Goal: Information Seeking & Learning: Find specific fact

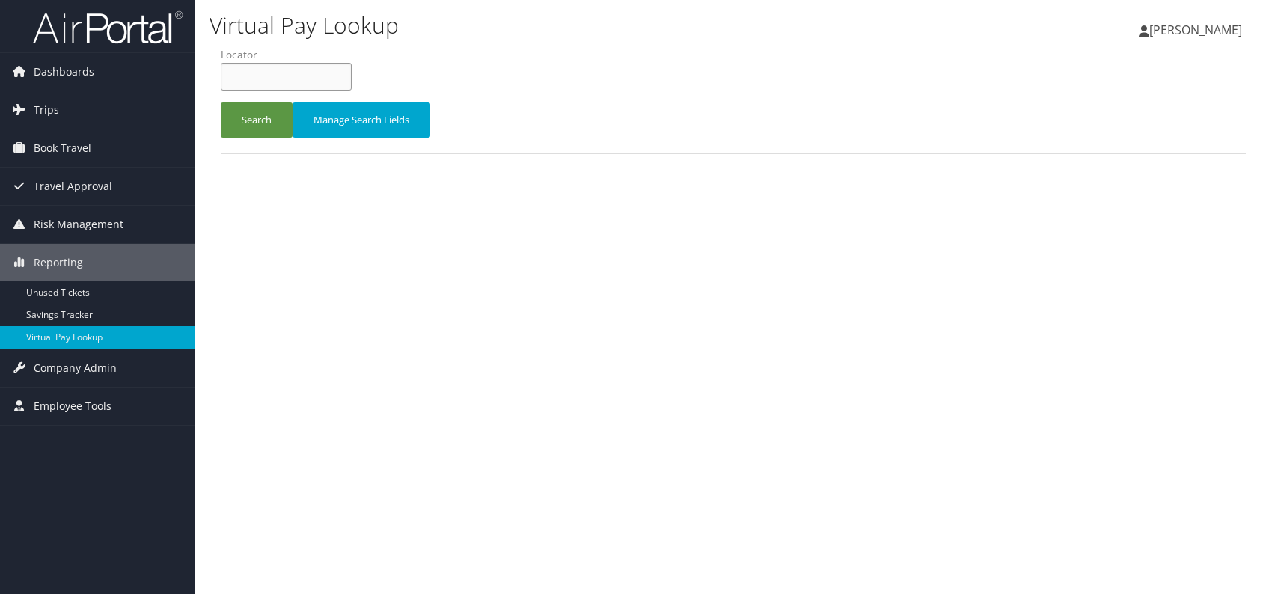
paste input "DUARMF"
click at [254, 73] on input "DUARMF" at bounding box center [286, 77] width 131 height 28
type input "DUARMF"
click at [258, 106] on button "Search" at bounding box center [257, 119] width 72 height 35
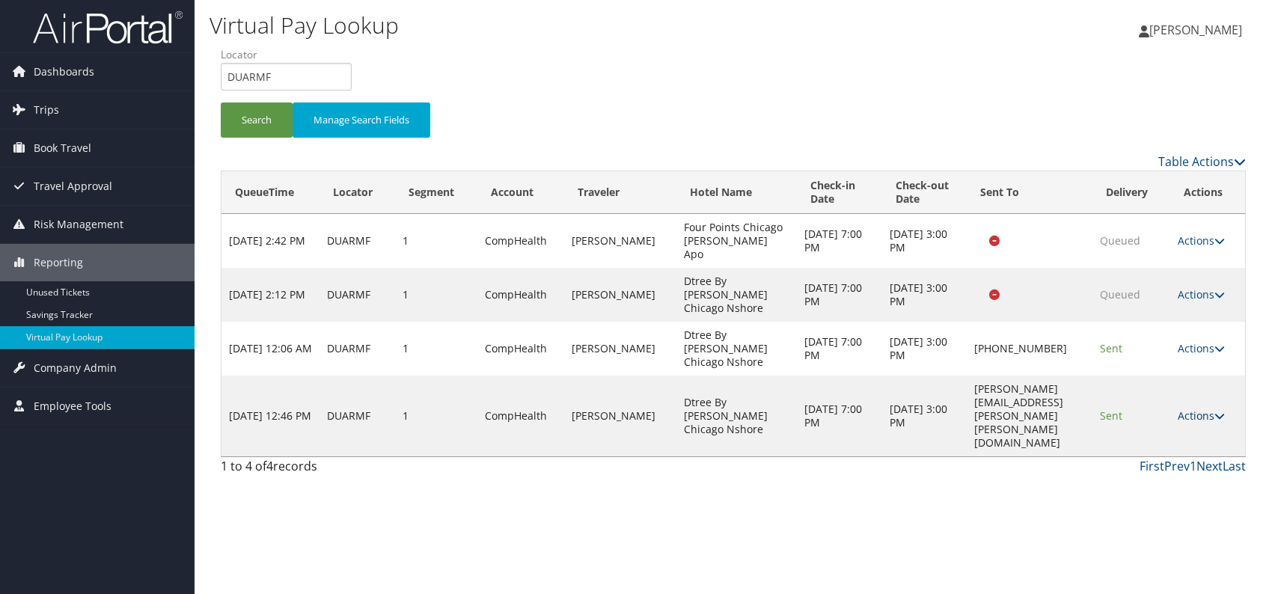
click at [1207, 408] on link "Actions" at bounding box center [1200, 415] width 47 height 14
click at [1177, 399] on link "Logs" at bounding box center [1174, 401] width 94 height 25
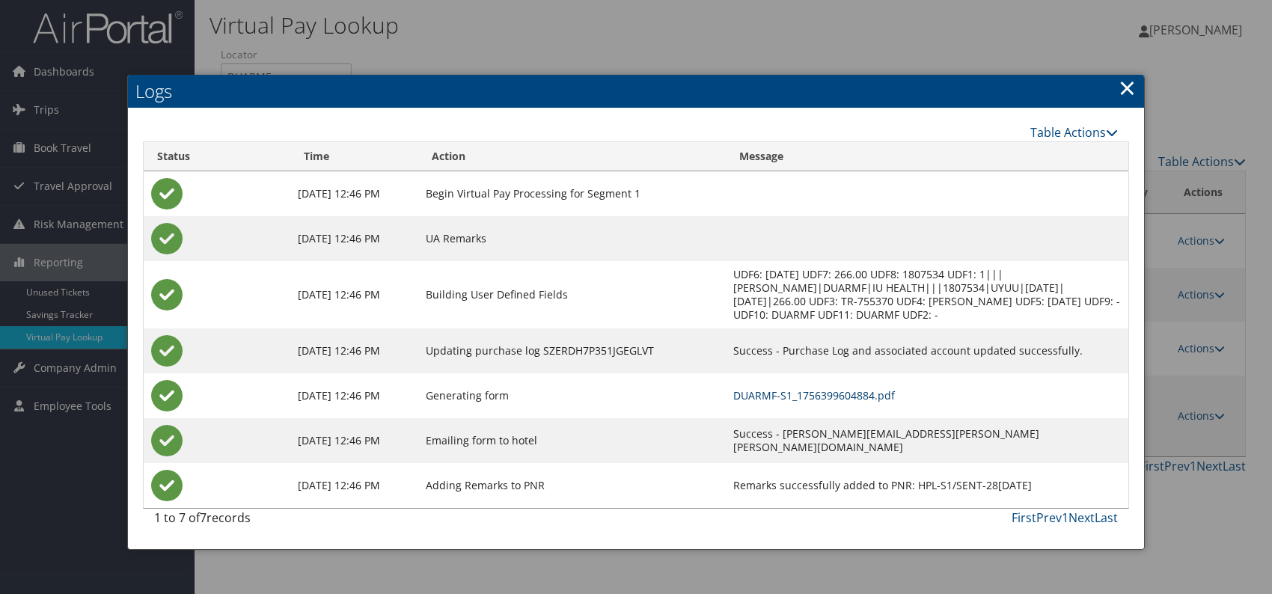
click at [823, 390] on link "DUARMF-S1_1756399604884.pdf" at bounding box center [814, 395] width 162 height 14
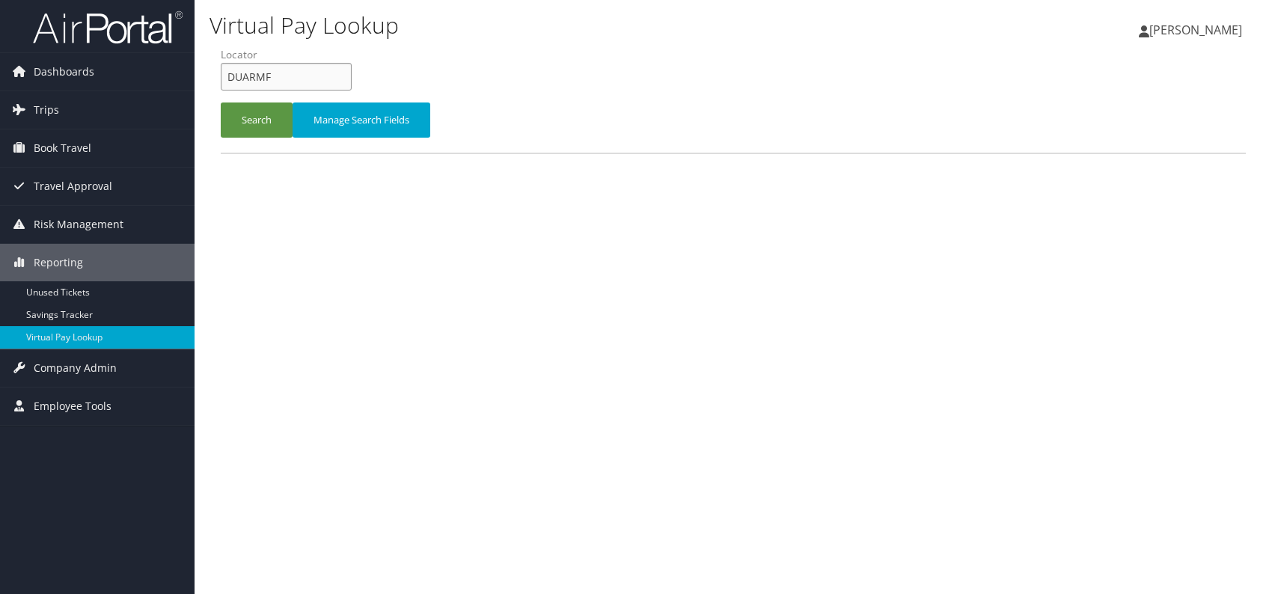
drag, startPoint x: 249, startPoint y: 76, endPoint x: 238, endPoint y: 70, distance: 12.7
click at [224, 74] on input "DUARMF" at bounding box center [286, 77] width 131 height 28
paste input "YIXPNO"
click at [252, 76] on input "YIXPNO" at bounding box center [286, 77] width 131 height 28
type input "YIXPNO"
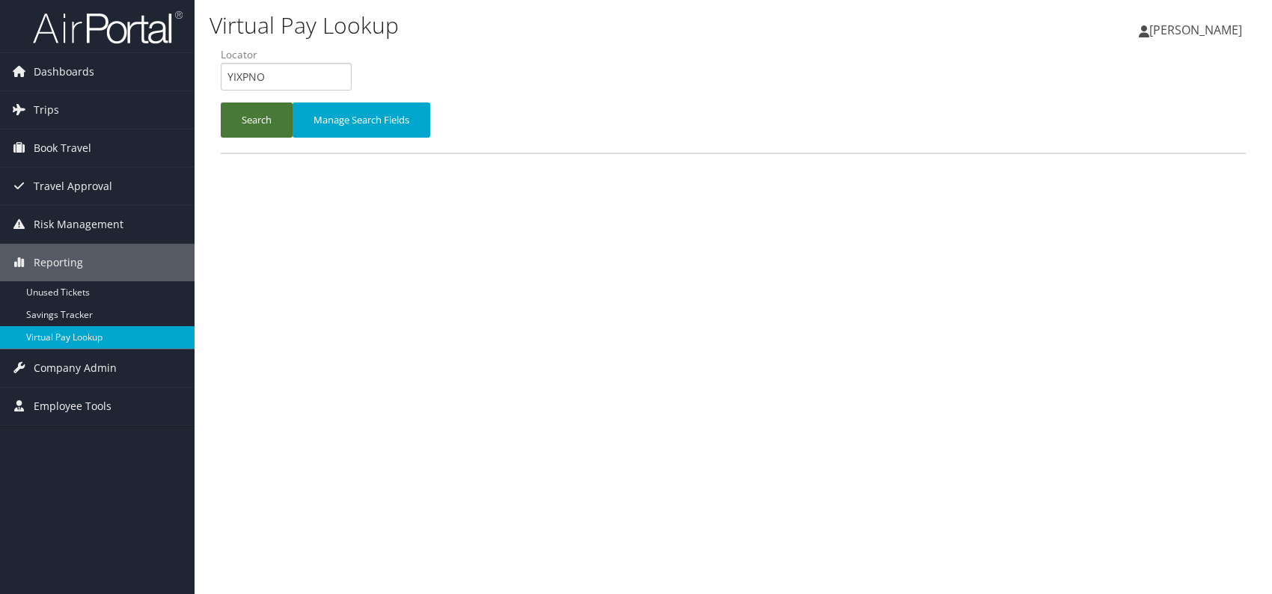
click at [259, 111] on button "Search" at bounding box center [257, 119] width 72 height 35
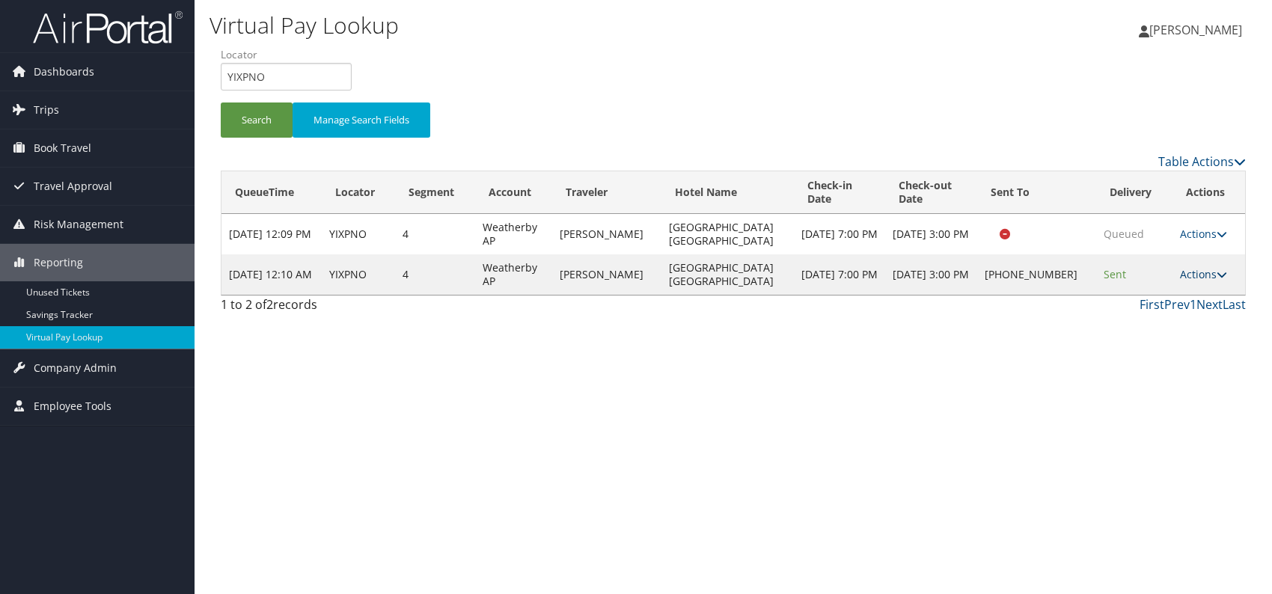
click at [1216, 274] on icon at bounding box center [1221, 274] width 10 height 10
click at [1156, 329] on link "Logs" at bounding box center [1154, 320] width 128 height 25
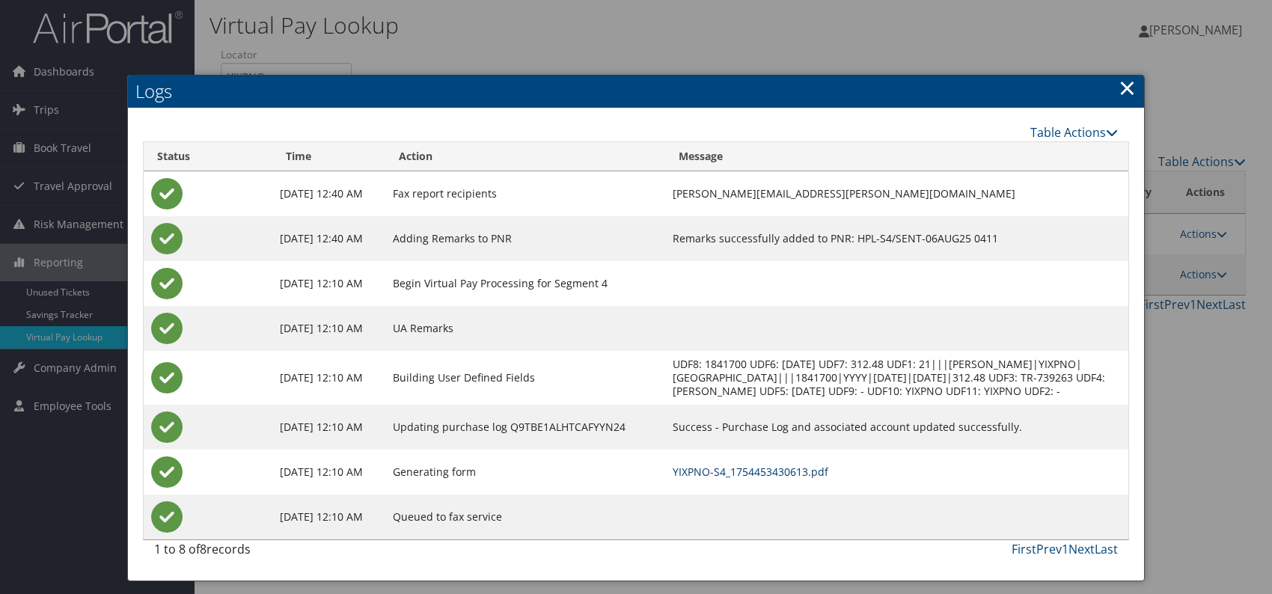
click at [805, 479] on link "YIXPNO-S4_1754453430613.pdf" at bounding box center [750, 472] width 156 height 14
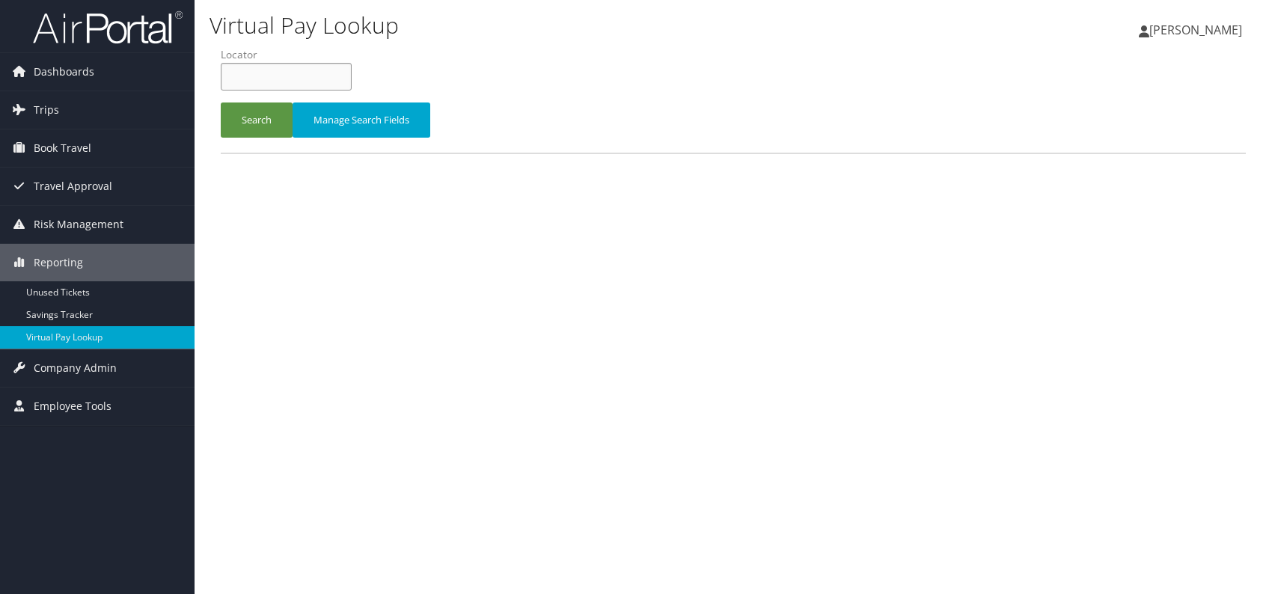
paste input "OFFFGR"
click at [253, 76] on input "OFFFGR" at bounding box center [286, 77] width 131 height 28
type input "OFFFGR"
click at [251, 123] on button "Search" at bounding box center [257, 119] width 72 height 35
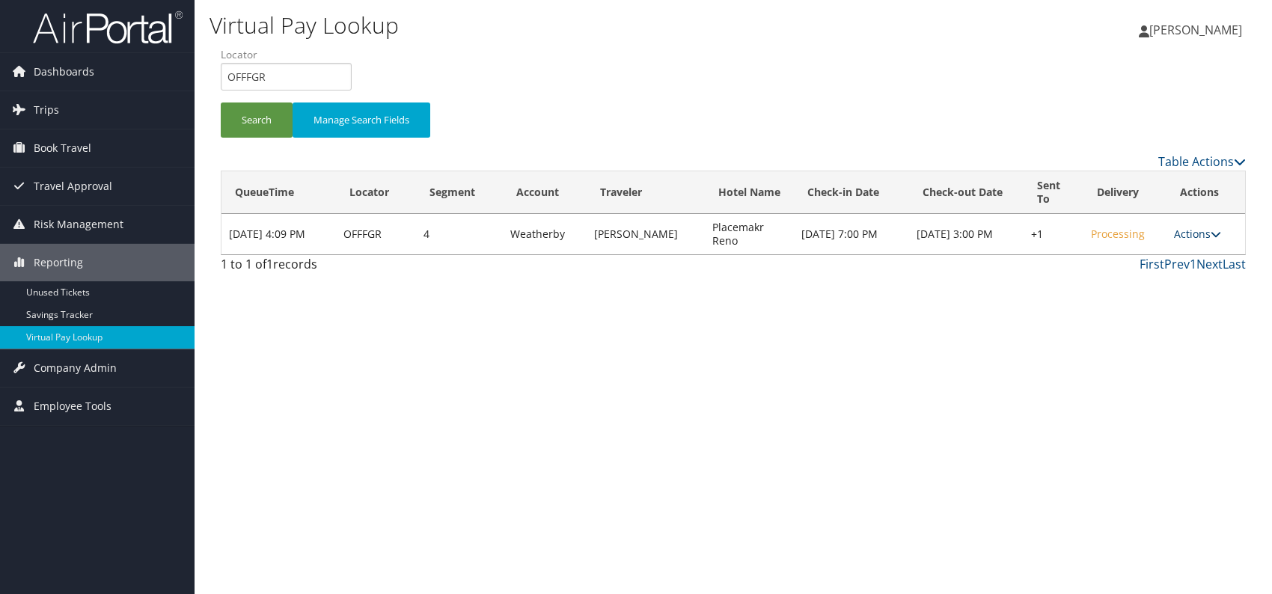
click at [1208, 231] on link "Actions" at bounding box center [1197, 234] width 47 height 14
click at [1156, 283] on link "Logs" at bounding box center [1152, 280] width 128 height 25
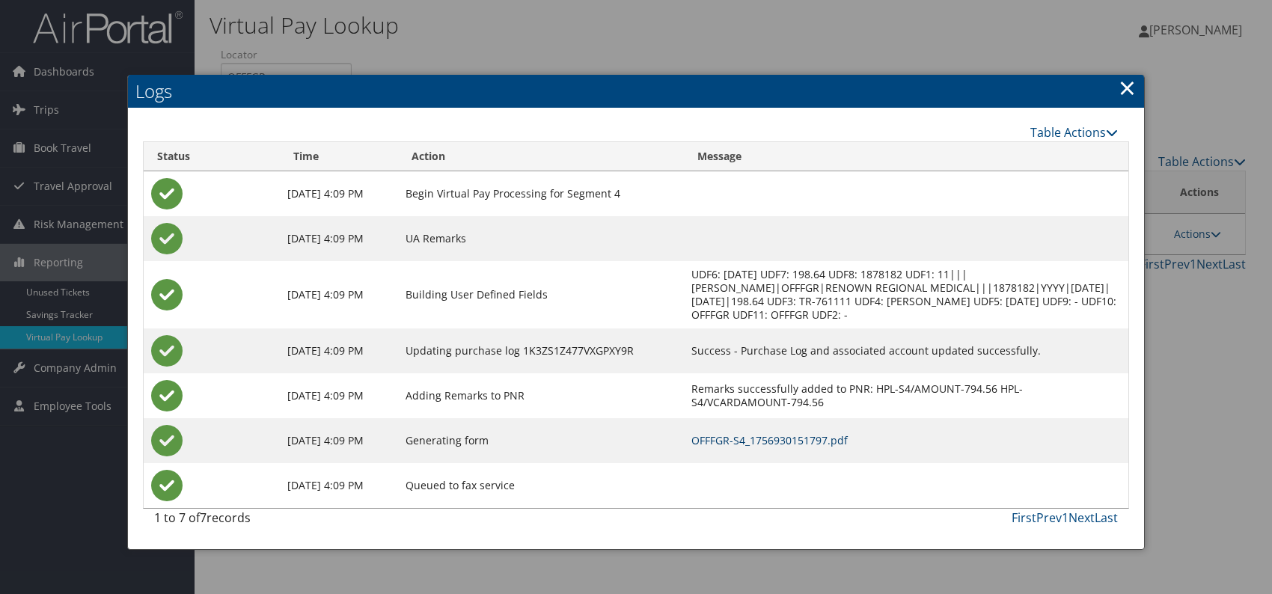
click at [811, 438] on link "OFFFGR-S4_1756930151797.pdf" at bounding box center [769, 440] width 156 height 14
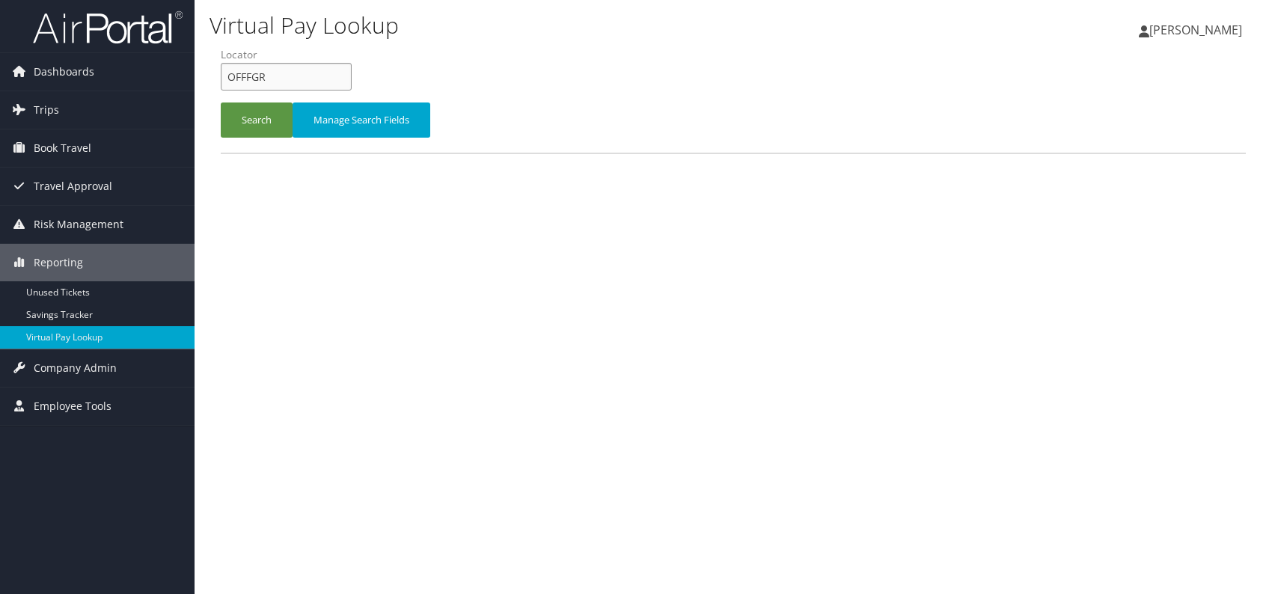
drag, startPoint x: 272, startPoint y: 77, endPoint x: 227, endPoint y: 70, distance: 44.6
click at [227, 70] on input "OFFFGR" at bounding box center [286, 77] width 131 height 28
paste input "MJXLFL"
click at [253, 115] on button "Search" at bounding box center [257, 119] width 72 height 35
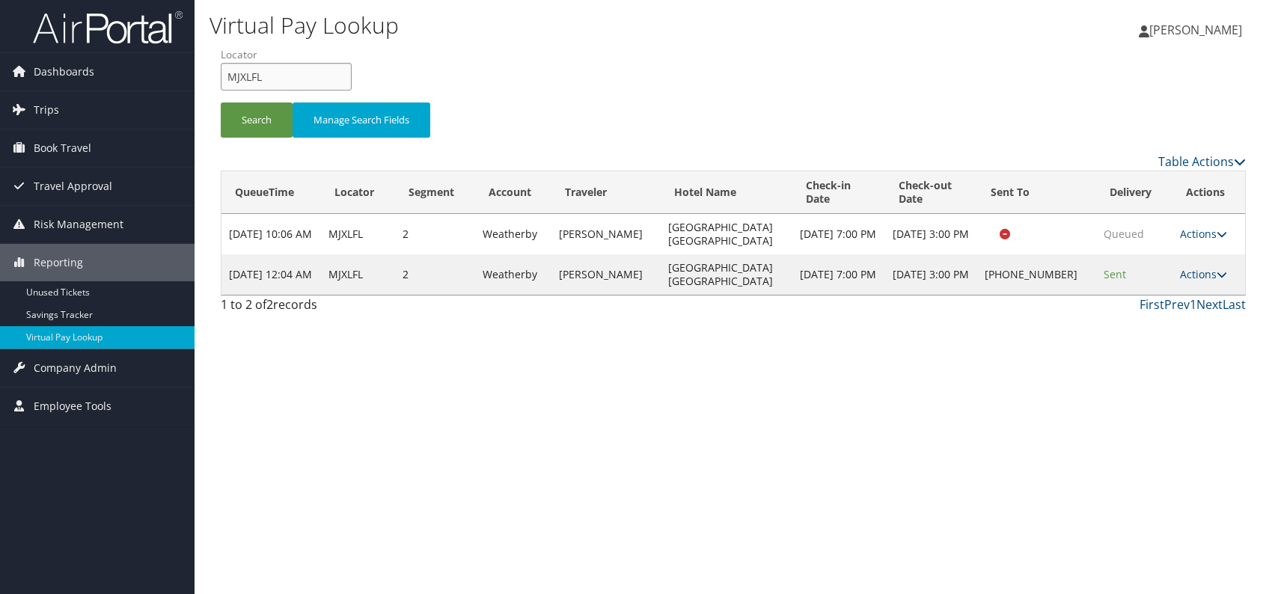
drag, startPoint x: 291, startPoint y: 76, endPoint x: 235, endPoint y: 73, distance: 56.1
click at [221, 67] on form "QueueTime Locator MJXLFL Segment Account Traveler Hotel Name Check-in Date Chec…" at bounding box center [733, 99] width 1025 height 105
paste input "JWOLSY"
click at [245, 122] on button "Search" at bounding box center [257, 119] width 72 height 35
drag, startPoint x: 249, startPoint y: 76, endPoint x: 209, endPoint y: 78, distance: 40.4
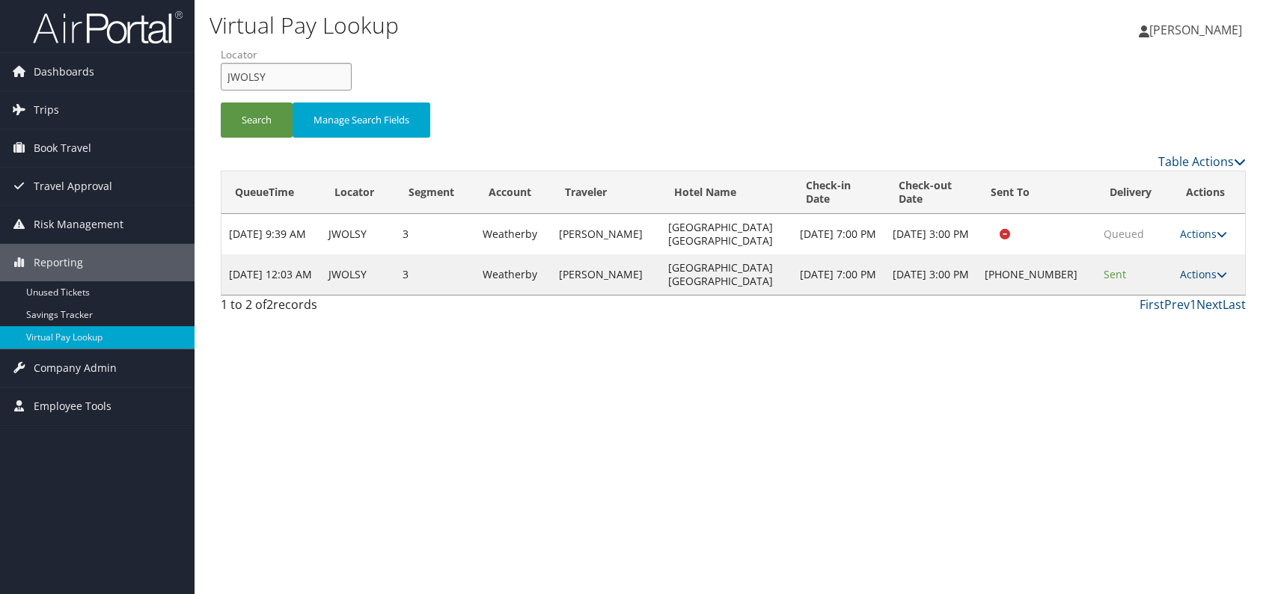
click at [221, 78] on form "QueueTime Locator JWOLSY Segment Account Traveler Hotel Name Check-in Date Chec…" at bounding box center [733, 99] width 1025 height 105
paste input "NBKVK"
click at [255, 128] on button "Search" at bounding box center [257, 119] width 72 height 35
drag, startPoint x: 295, startPoint y: 75, endPoint x: 230, endPoint y: 77, distance: 65.1
click at [221, 79] on input "JNBKVK" at bounding box center [286, 77] width 131 height 28
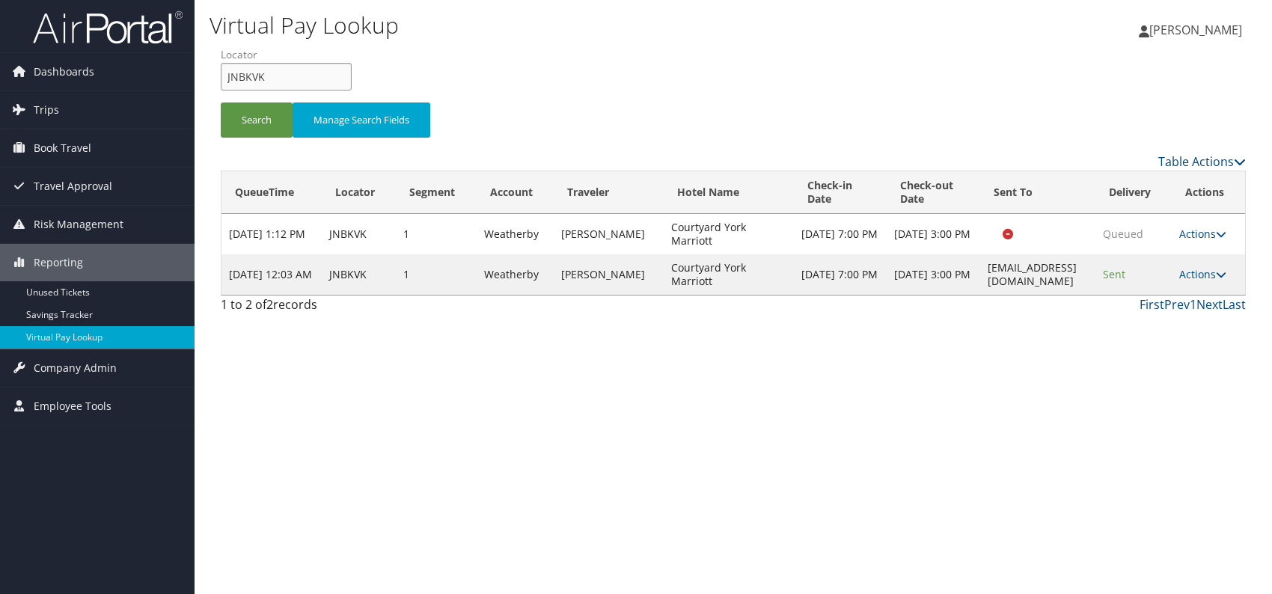
paste input "WJHOIM"
click at [260, 124] on button "Search" at bounding box center [257, 119] width 72 height 35
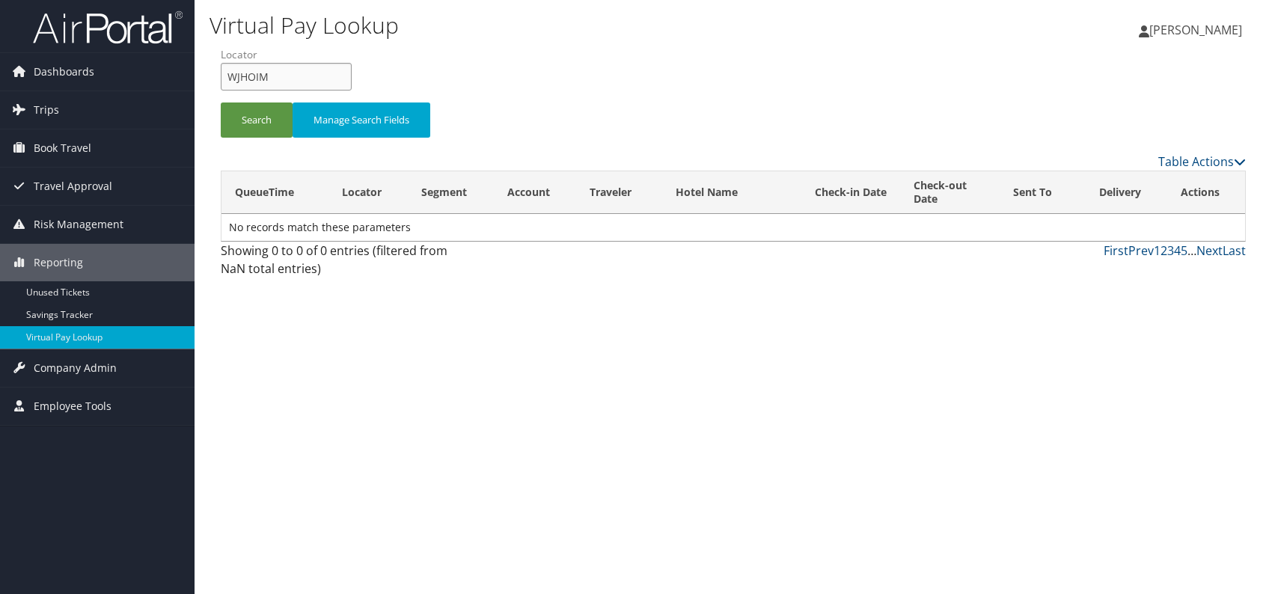
click at [252, 76] on input "WJHOIM" at bounding box center [286, 77] width 131 height 28
drag, startPoint x: 270, startPoint y: 73, endPoint x: 230, endPoint y: 76, distance: 40.5
click at [221, 76] on form "QueueTime Locator WJHOIM Segment Account Traveler Hotel Name Check-in Date Chec…" at bounding box center [733, 99] width 1025 height 105
paste input "SSGARP"
type input "SSGARP"
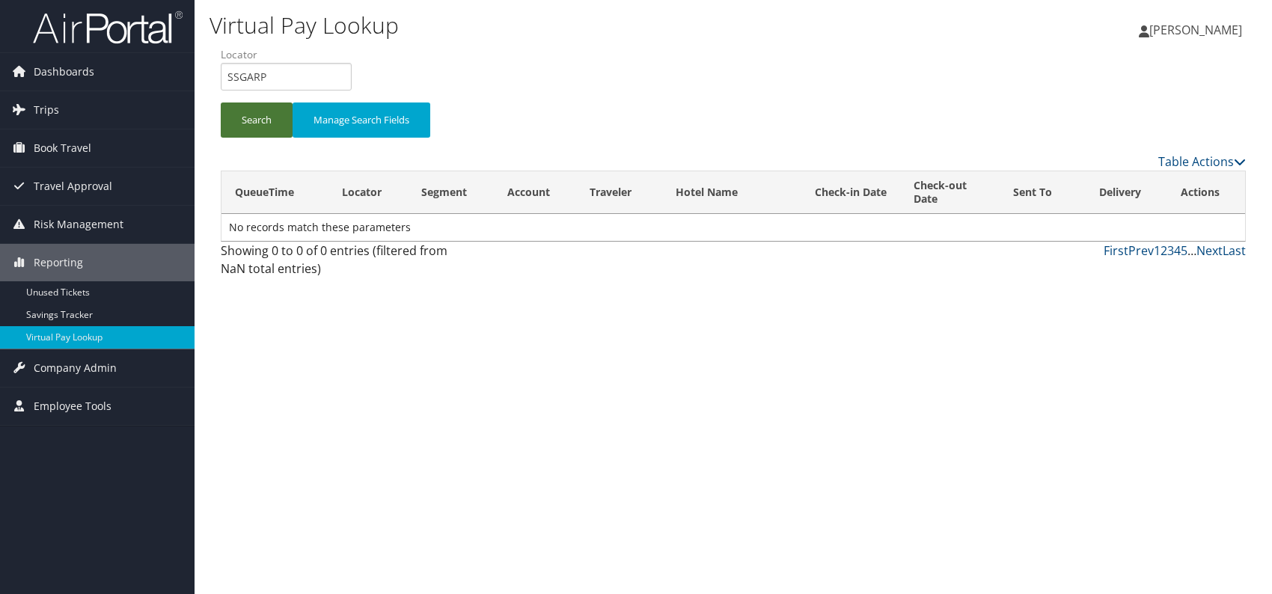
click at [242, 129] on button "Search" at bounding box center [257, 119] width 72 height 35
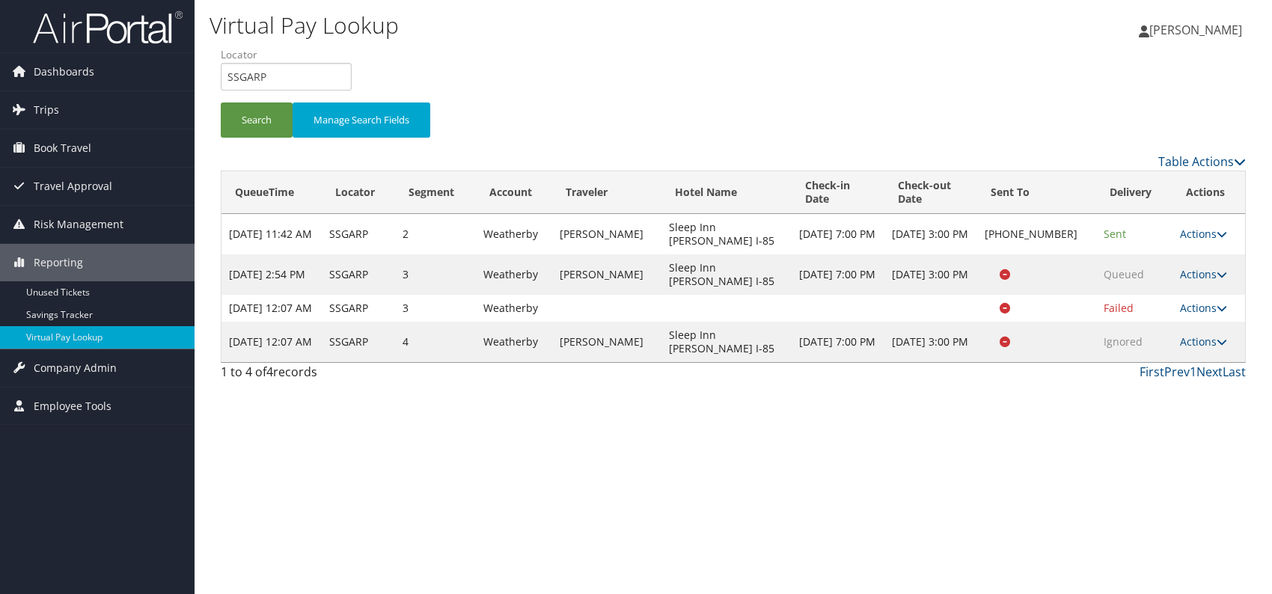
click at [854, 432] on div "Virtual Pay Lookup [PERSON_NAME] [PERSON_NAME] My Settings Travel Agency Contac…" at bounding box center [732, 297] width 1077 height 594
click at [1219, 229] on icon at bounding box center [1221, 234] width 10 height 10
click at [1170, 285] on link "Logs" at bounding box center [1155, 280] width 128 height 25
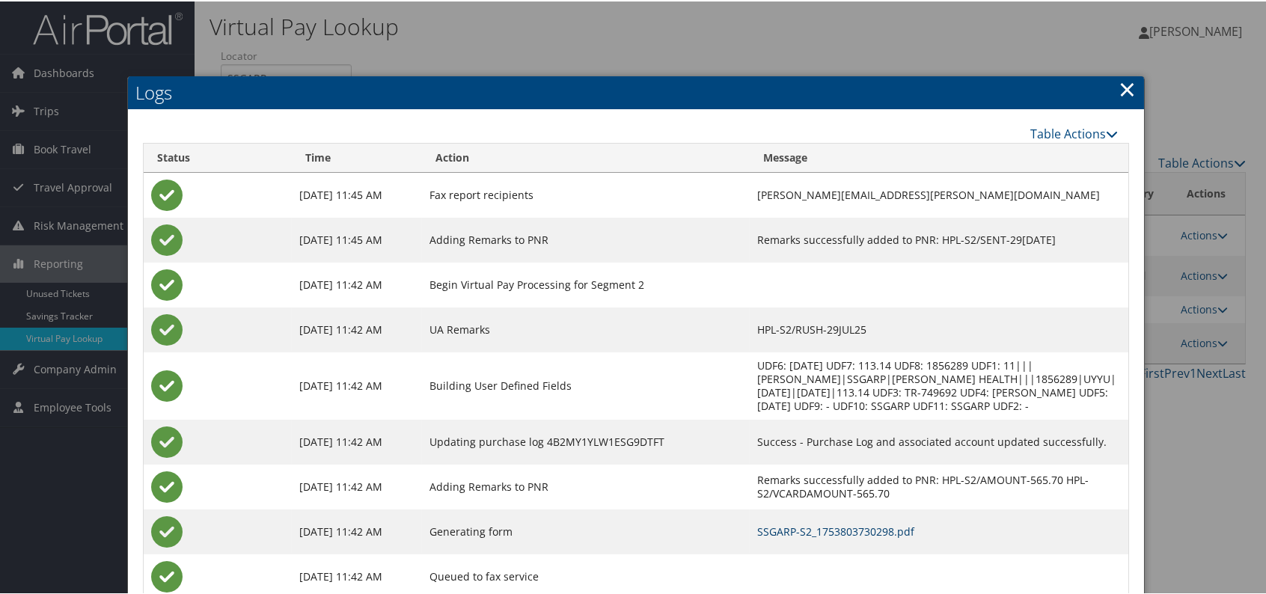
click at [846, 530] on link "SSGARP-S2_1753803730298.pdf" at bounding box center [835, 530] width 157 height 14
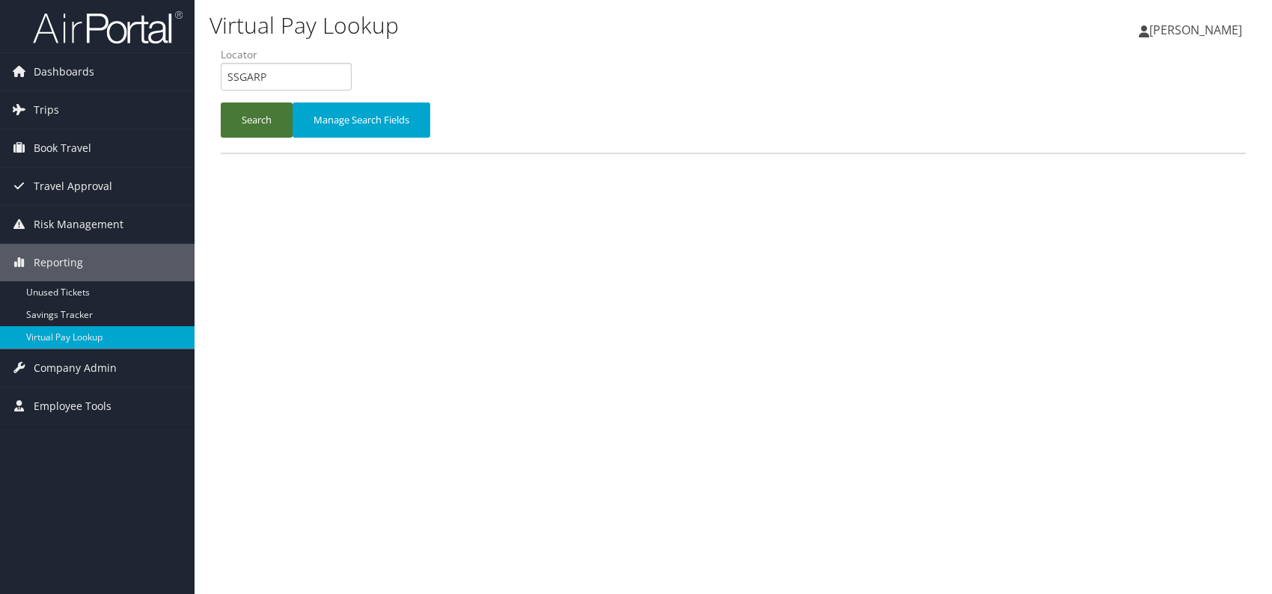
click at [246, 125] on button "Search" at bounding box center [257, 119] width 72 height 35
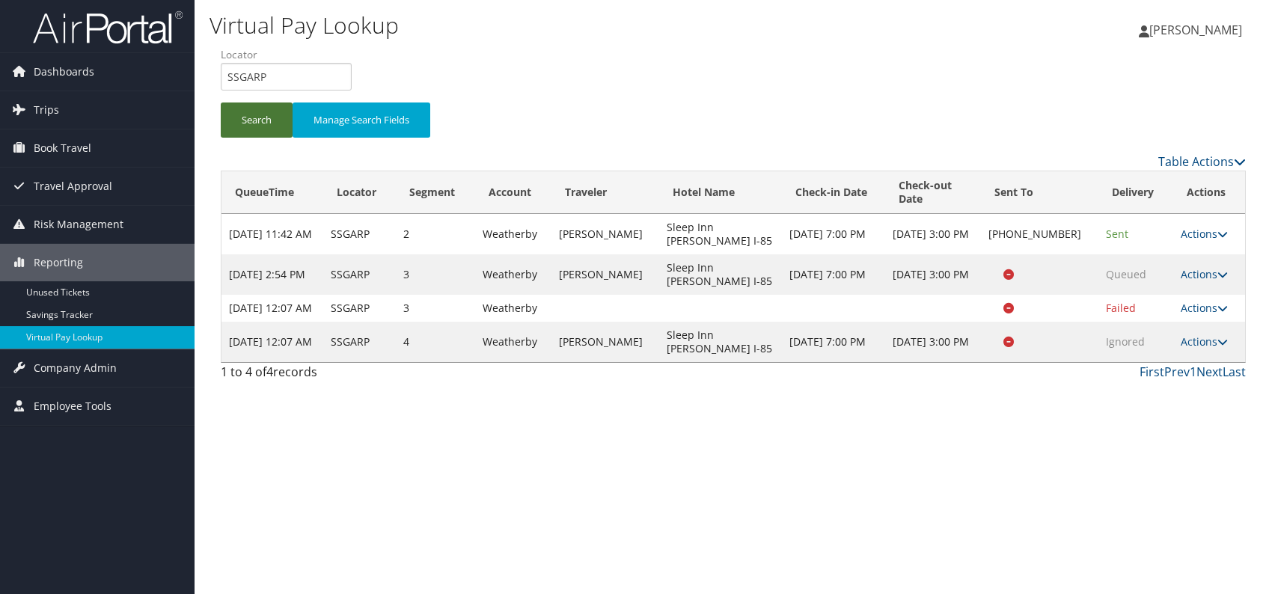
click at [259, 111] on button "Search" at bounding box center [257, 119] width 72 height 35
click at [1208, 349] on link "Actions" at bounding box center [1203, 341] width 47 height 14
click at [1177, 380] on link "Resend" at bounding box center [1173, 376] width 94 height 25
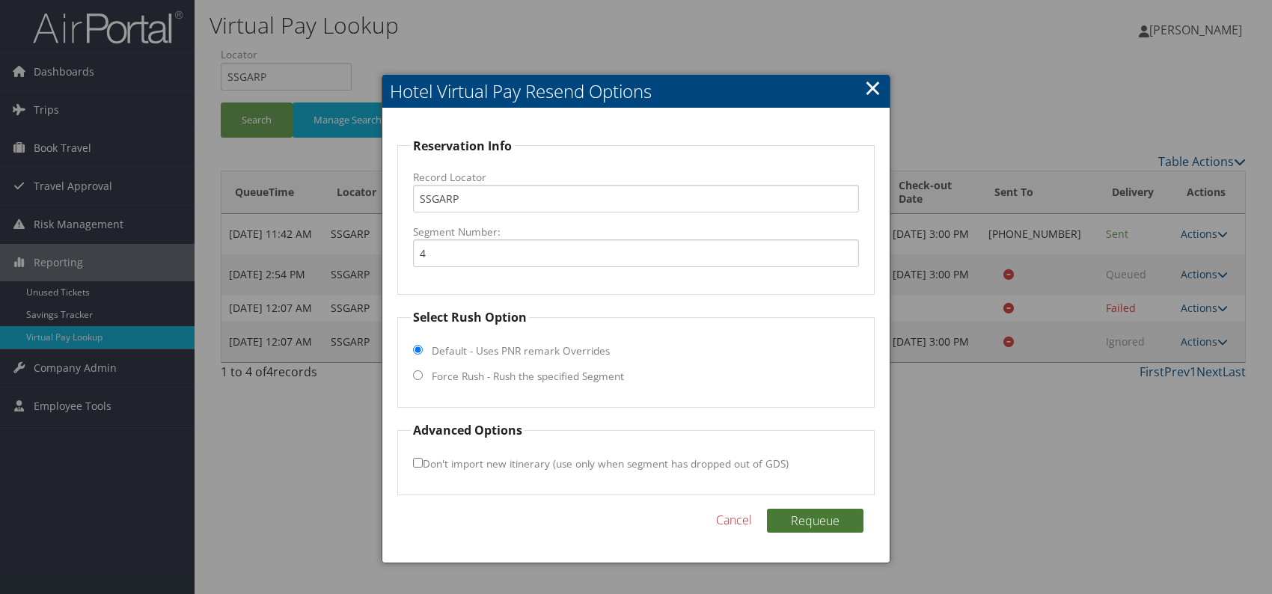
click at [802, 516] on button "Requeue" at bounding box center [815, 521] width 96 height 24
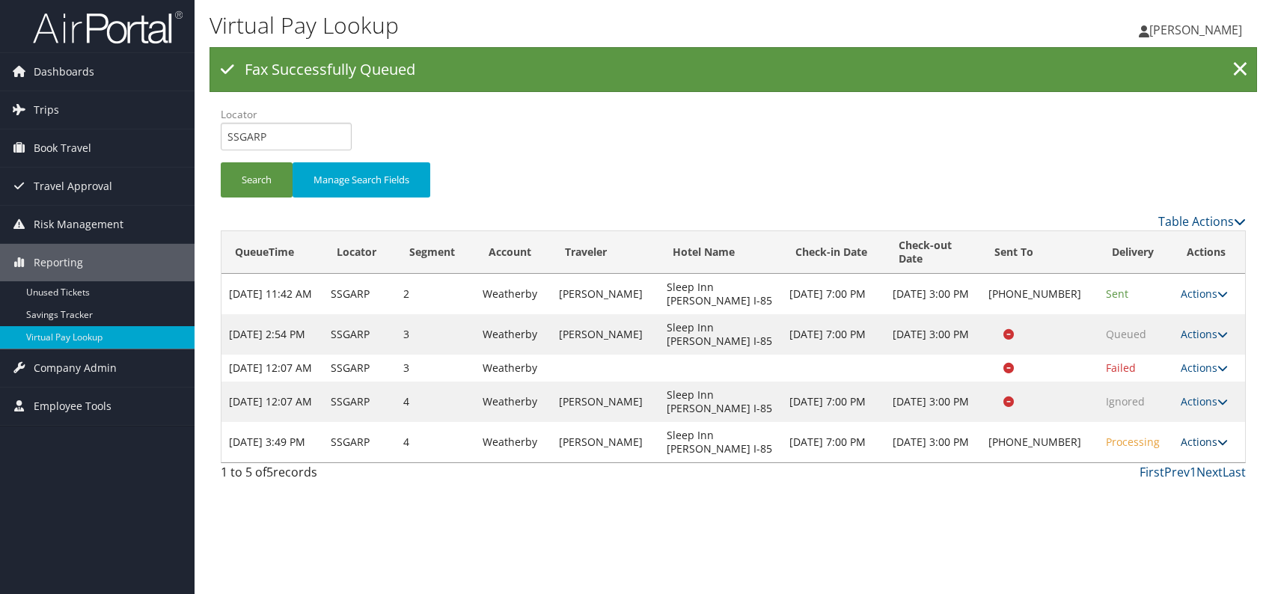
click at [1200, 449] on link "Actions" at bounding box center [1203, 442] width 47 height 14
click at [1156, 481] on link "Resend" at bounding box center [1156, 476] width 128 height 25
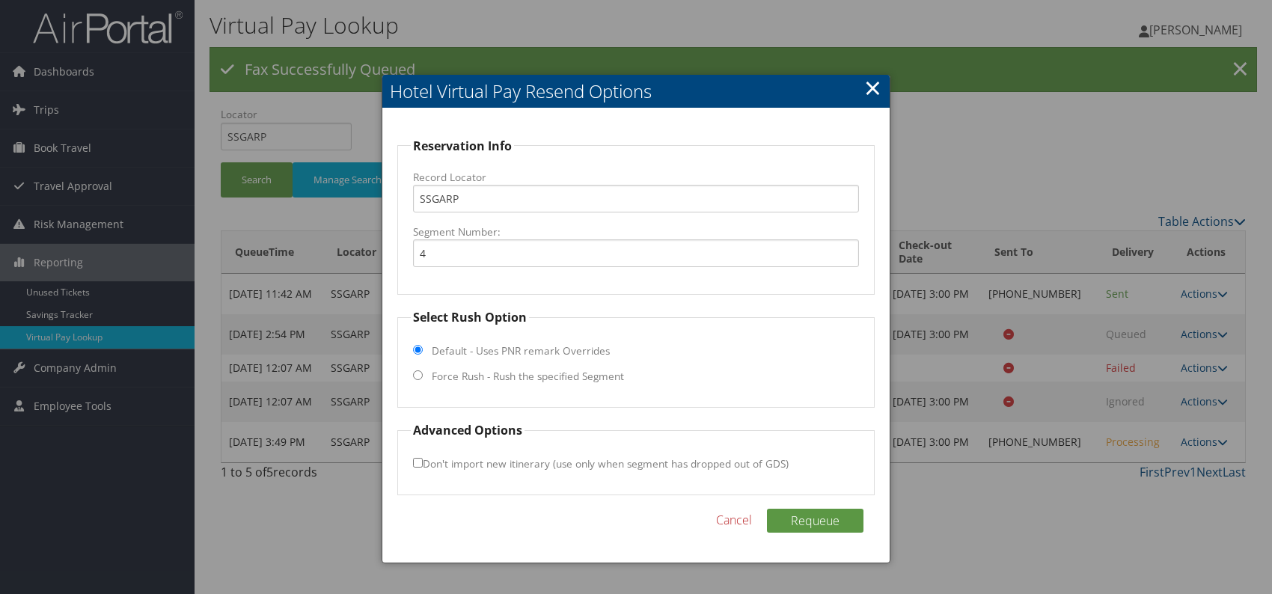
click at [420, 375] on input "Force Rush - Rush the specified Segment" at bounding box center [418, 375] width 10 height 10
radio input "true"
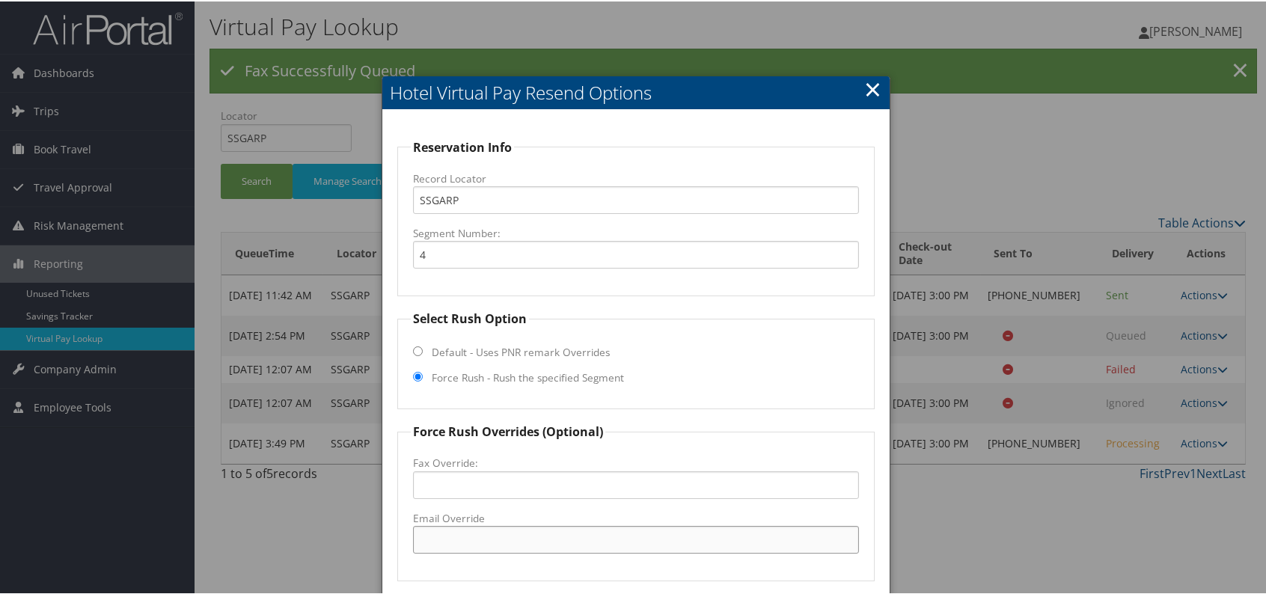
click at [433, 539] on input "Email Override" at bounding box center [636, 538] width 446 height 28
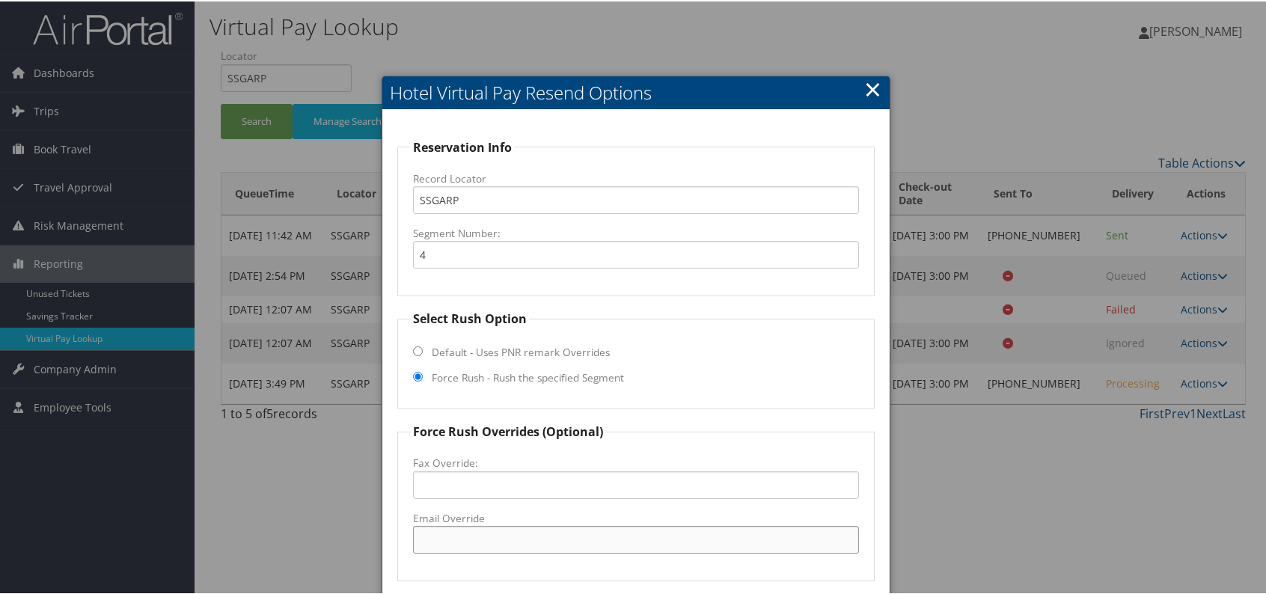
paste input "sleepinnhenderson@gmail.com"
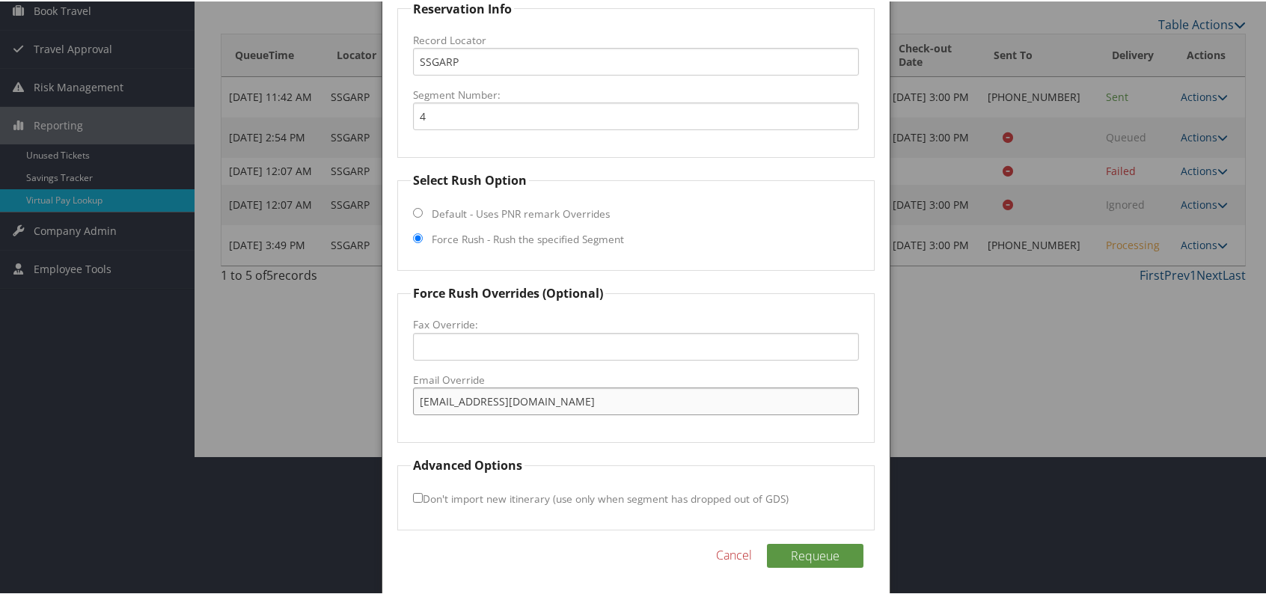
scroll to position [139, 0]
type input "sleepinnhenderson@gmail.com"
click at [821, 545] on button "Requeue" at bounding box center [815, 554] width 96 height 24
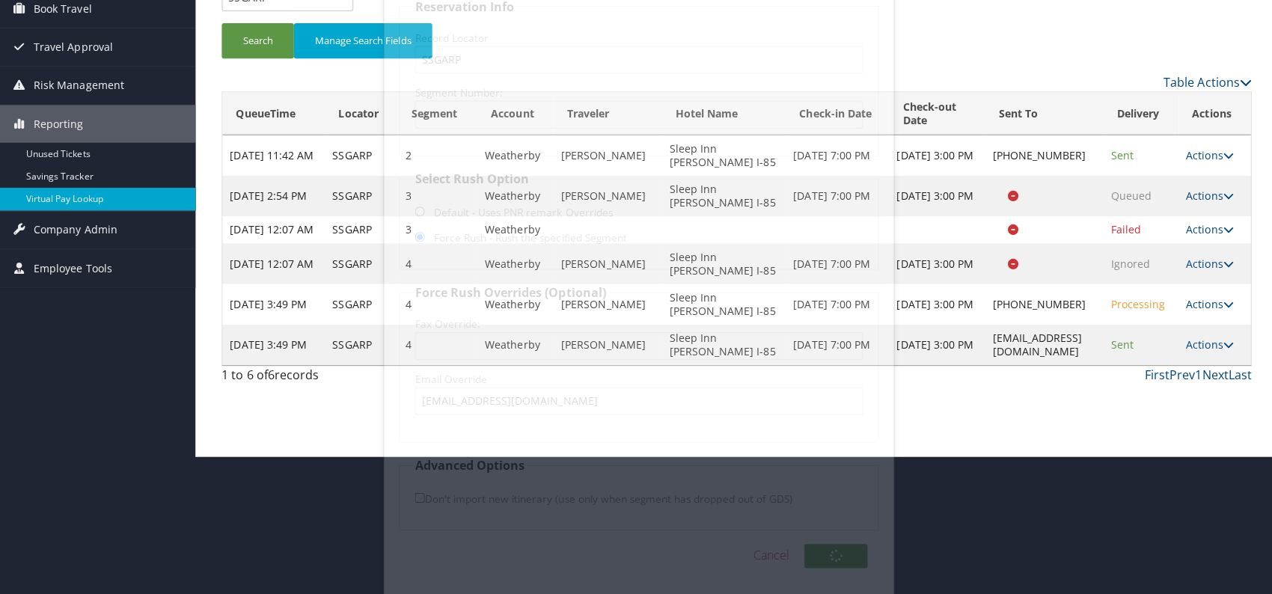
scroll to position [0, 0]
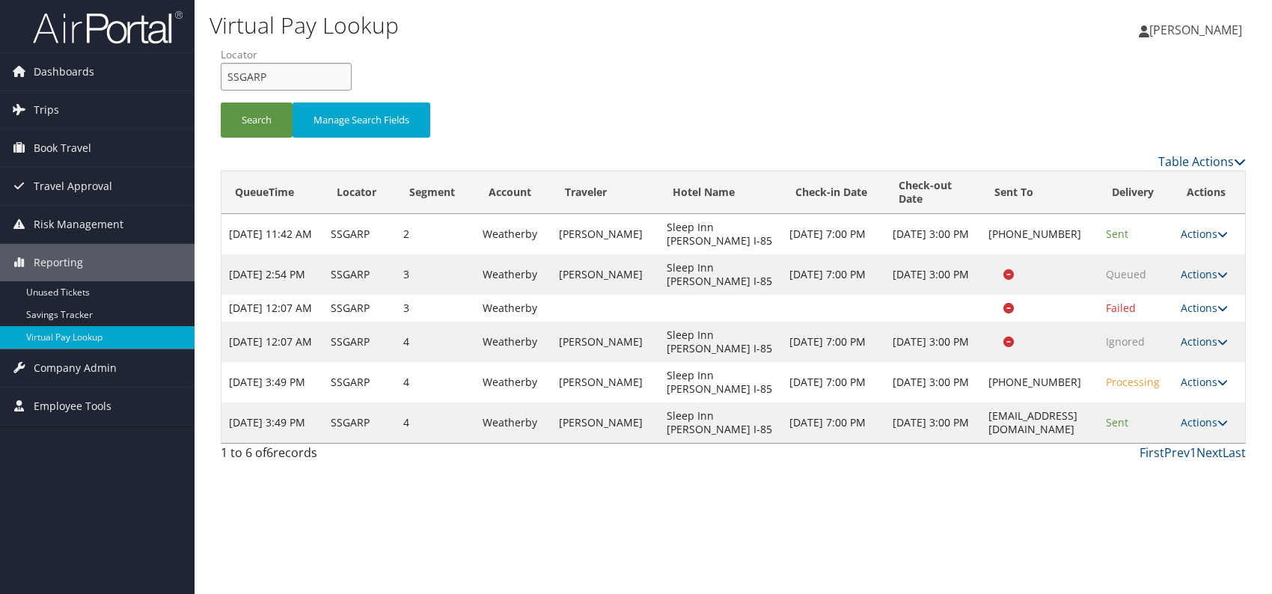
click at [206, 74] on div "Virtual Pay Lookup [PERSON_NAME] [PERSON_NAME] My Settings Travel Agency Contac…" at bounding box center [732, 297] width 1077 height 594
paste input "YVZXG"
type input "SYVZXG"
click at [249, 120] on button "Search" at bounding box center [257, 119] width 72 height 35
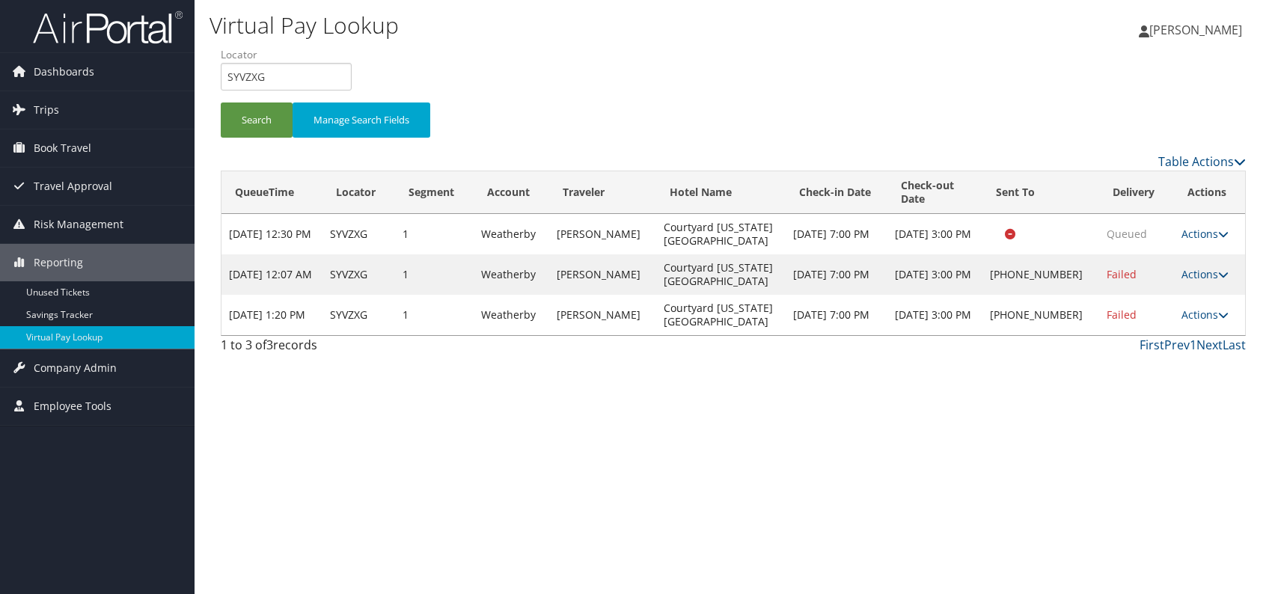
drag, startPoint x: 272, startPoint y: 303, endPoint x: 451, endPoint y: 400, distance: 203.5
click at [370, 404] on div "Virtual Pay Lookup [PERSON_NAME] [PERSON_NAME] My Settings Travel Agency Contac…" at bounding box center [732, 297] width 1077 height 594
drag, startPoint x: 850, startPoint y: 408, endPoint x: 1027, endPoint y: 383, distance: 178.4
click at [853, 407] on div "Virtual Pay Lookup [PERSON_NAME] [PERSON_NAME] My Settings Travel Agency Contac…" at bounding box center [732, 297] width 1077 height 594
click at [1211, 310] on link "Actions" at bounding box center [1204, 314] width 47 height 14
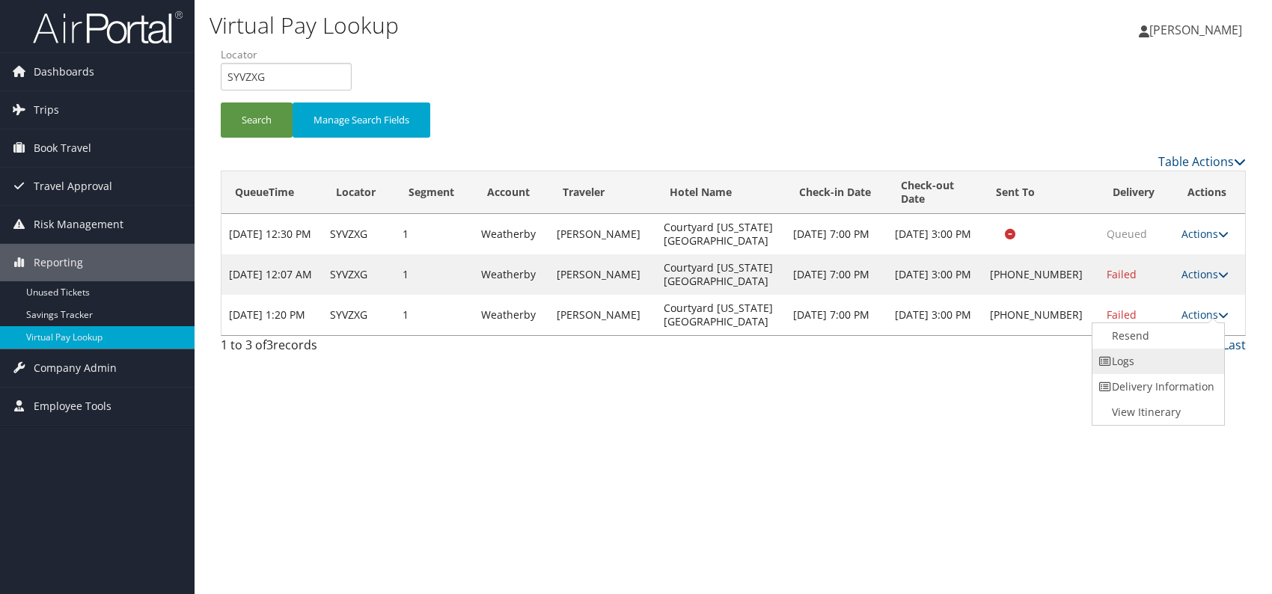
click at [1116, 360] on link "Logs" at bounding box center [1156, 361] width 128 height 25
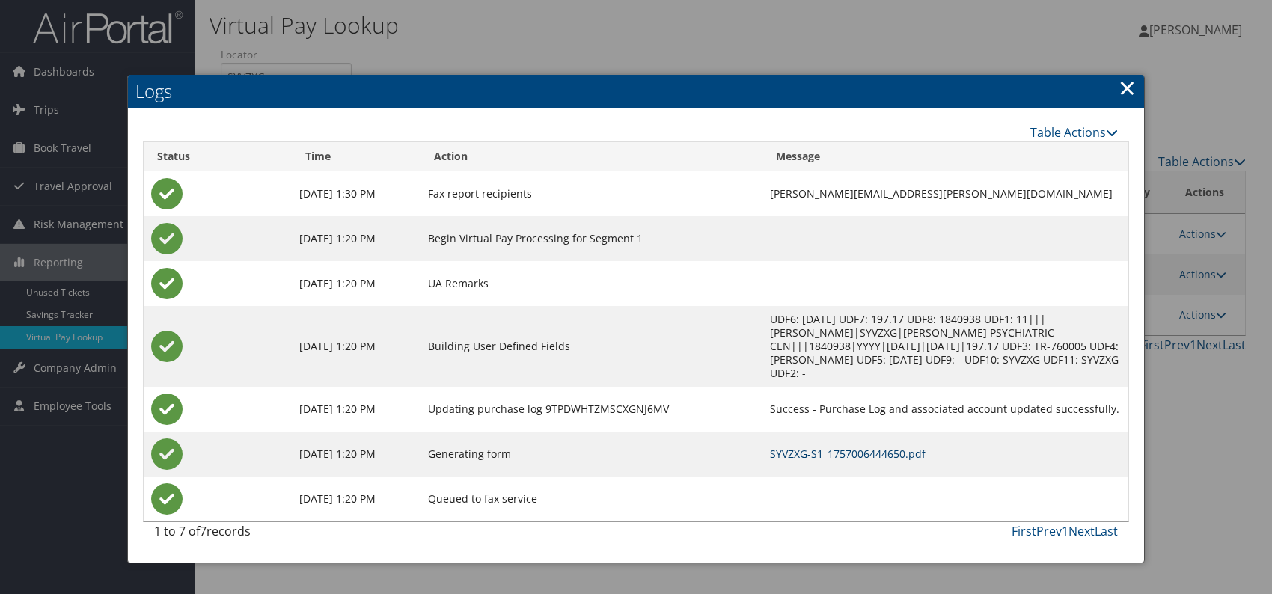
click at [797, 447] on link "SYVZXG-S1_1757006444650.pdf" at bounding box center [848, 454] width 156 height 14
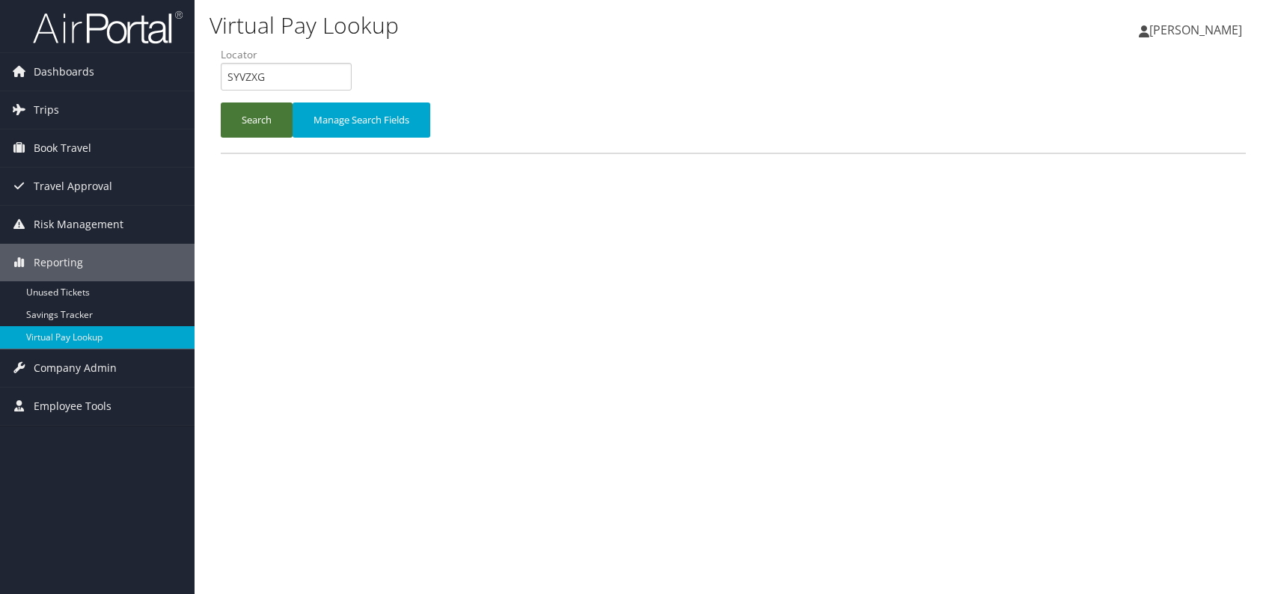
click at [243, 116] on button "Search" at bounding box center [257, 119] width 72 height 35
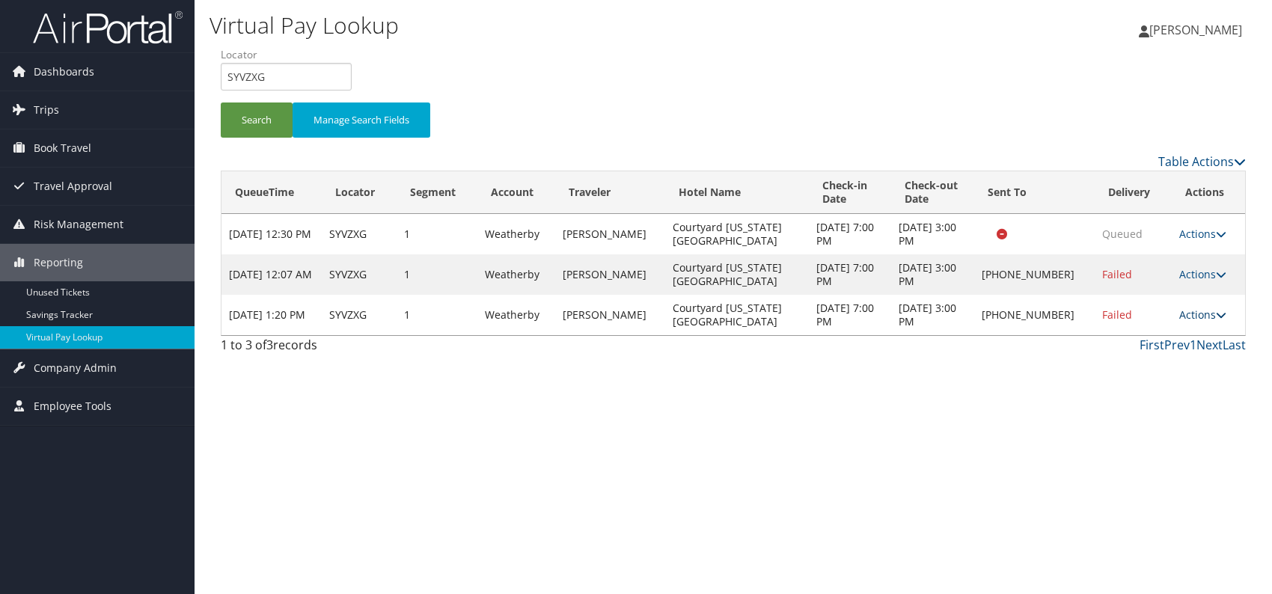
click at [1196, 316] on link "Actions" at bounding box center [1202, 314] width 47 height 14
click at [1159, 339] on link "Resend" at bounding box center [1155, 335] width 128 height 25
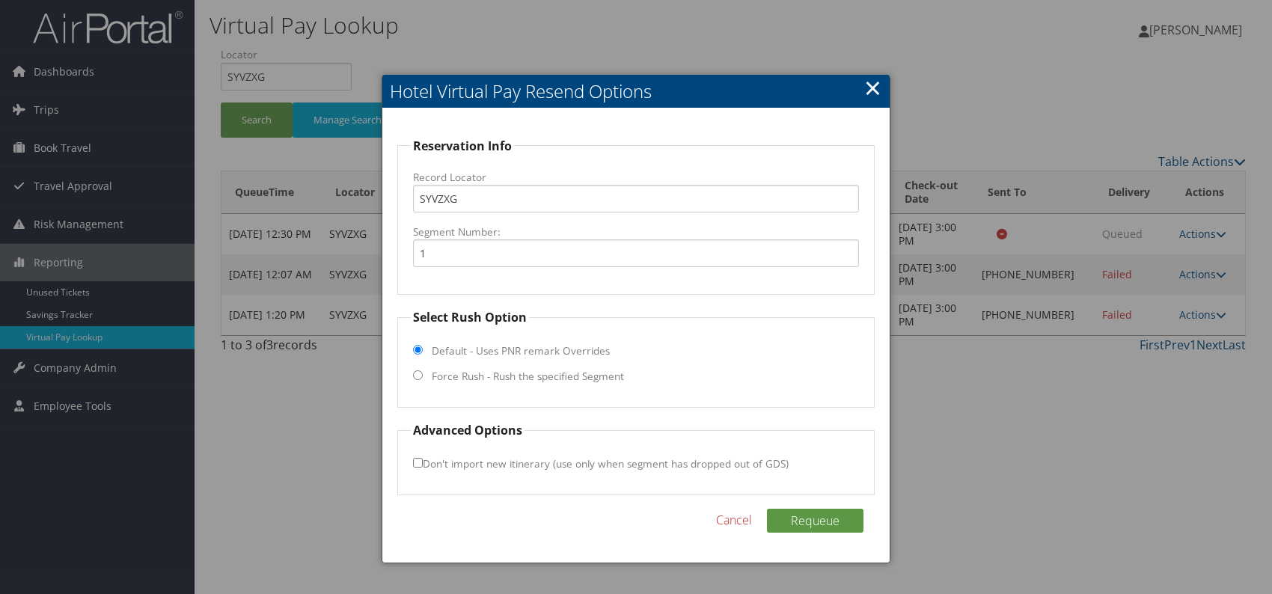
click at [416, 375] on input "Force Rush - Rush the specified Segment" at bounding box center [418, 375] width 10 height 10
radio input "true"
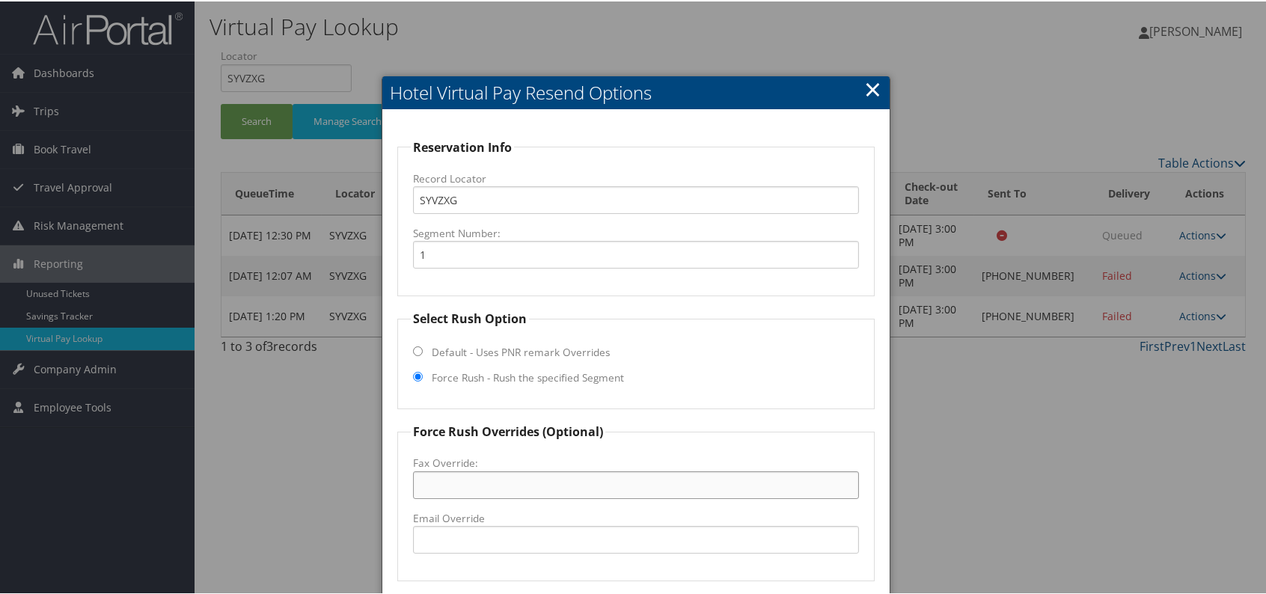
paste input "202-968-7299"
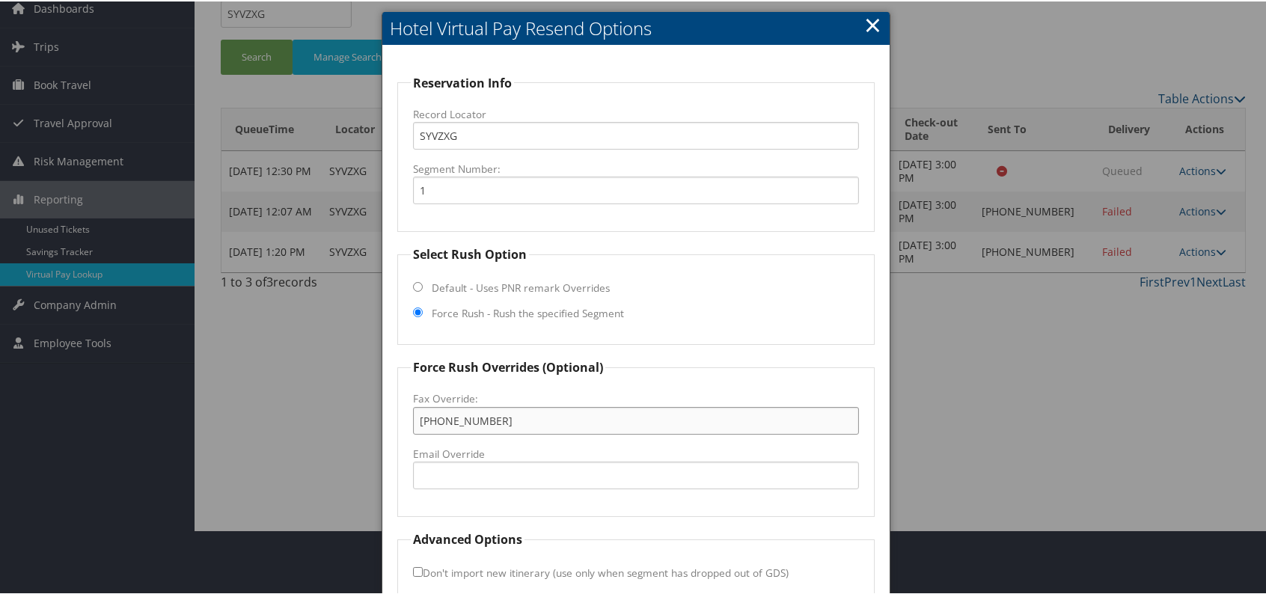
scroll to position [139, 0]
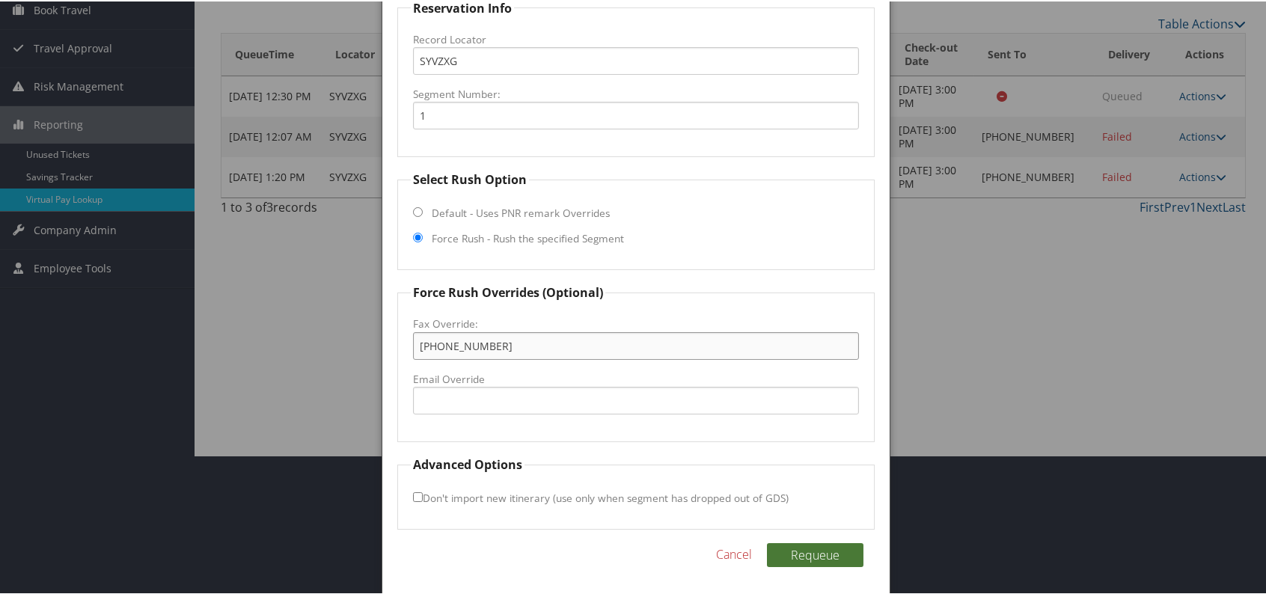
type input "202-968-7299"
click at [805, 556] on button "Requeue" at bounding box center [815, 554] width 96 height 24
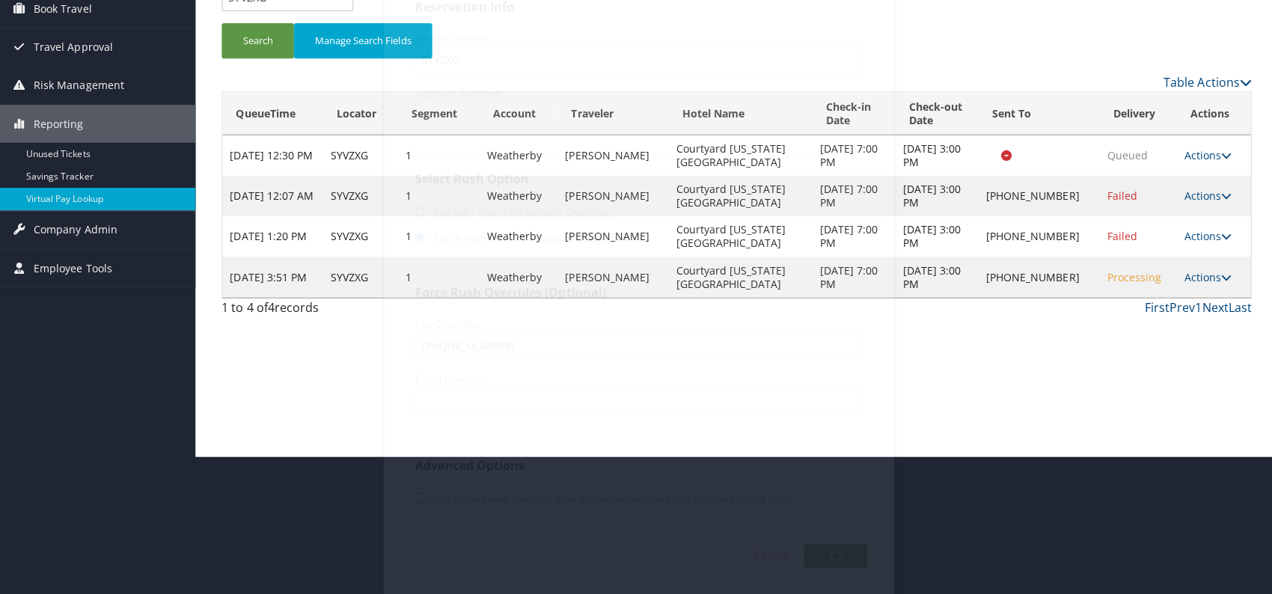
scroll to position [0, 0]
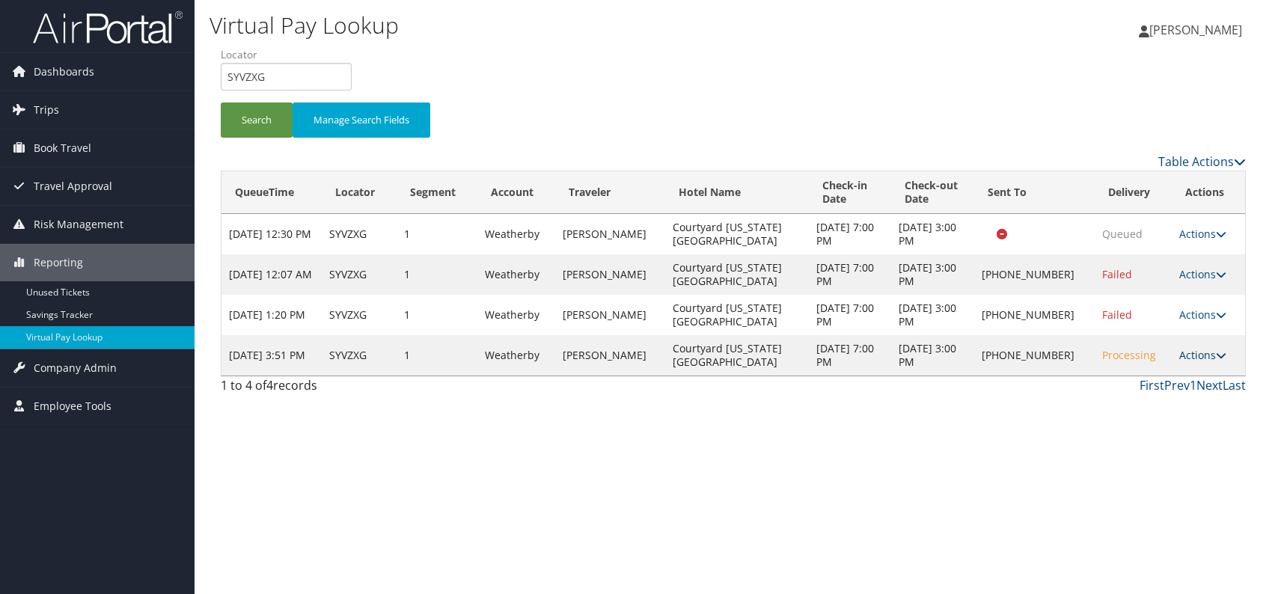
click at [1208, 350] on link "Actions" at bounding box center [1202, 355] width 47 height 14
click at [1144, 400] on link "Logs" at bounding box center [1155, 401] width 128 height 25
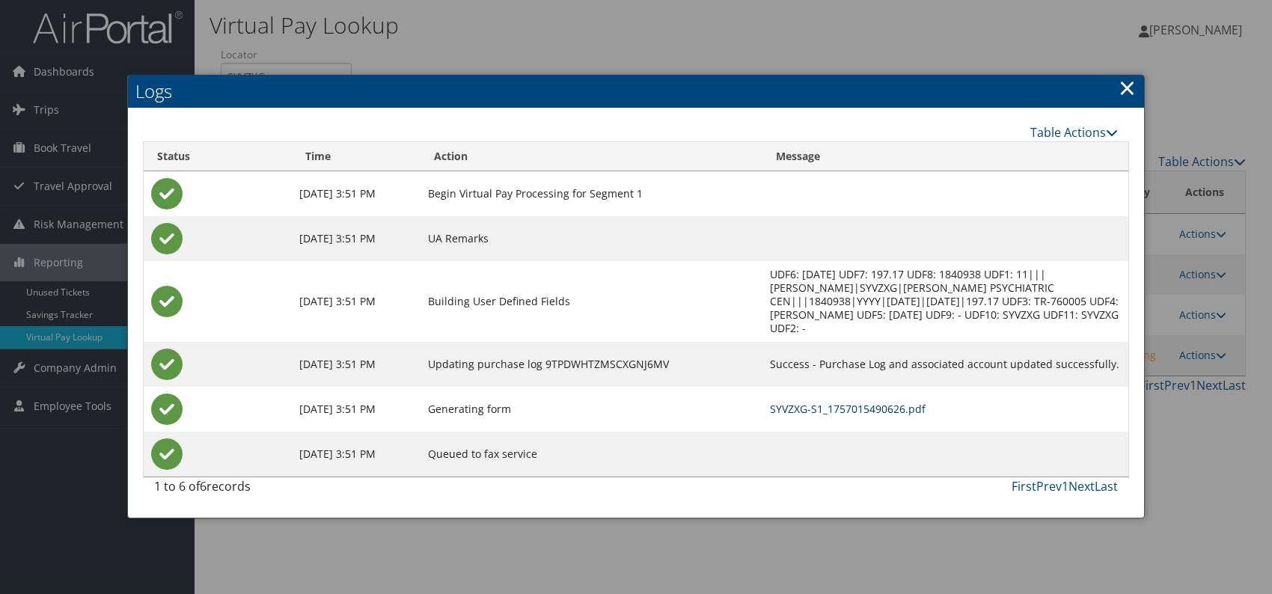
click at [831, 410] on link "SYVZXG-S1_1757015490626.pdf" at bounding box center [848, 409] width 156 height 14
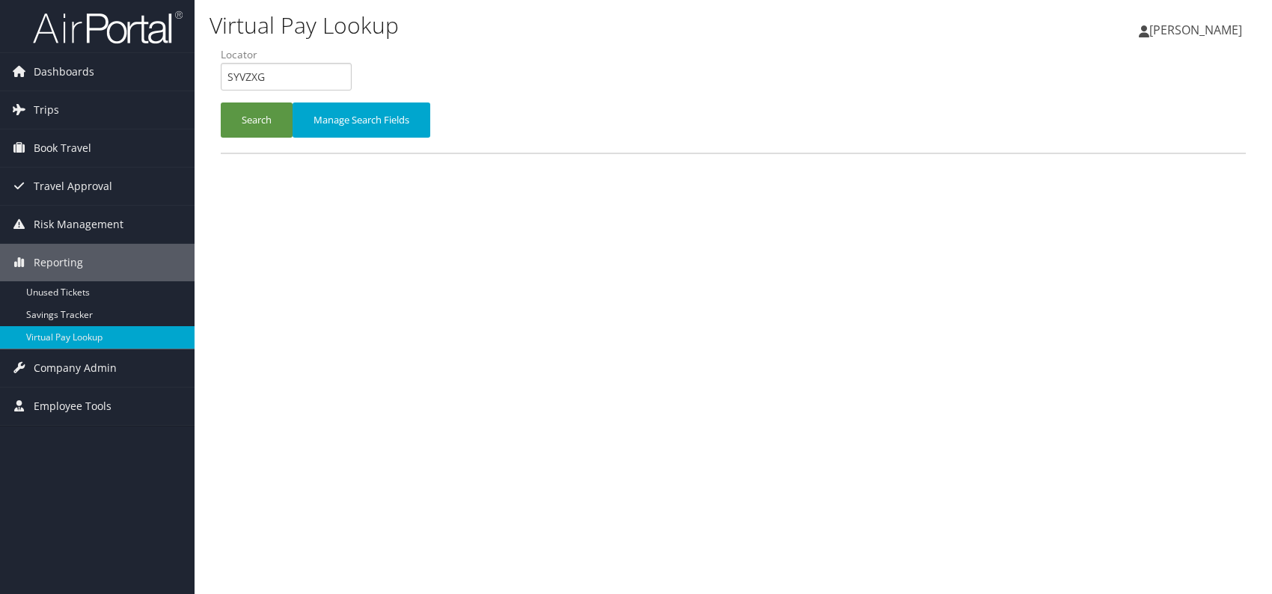
click at [224, 75] on input "SYVZXG" at bounding box center [286, 77] width 131 height 28
click at [249, 114] on button "Search" at bounding box center [257, 119] width 72 height 35
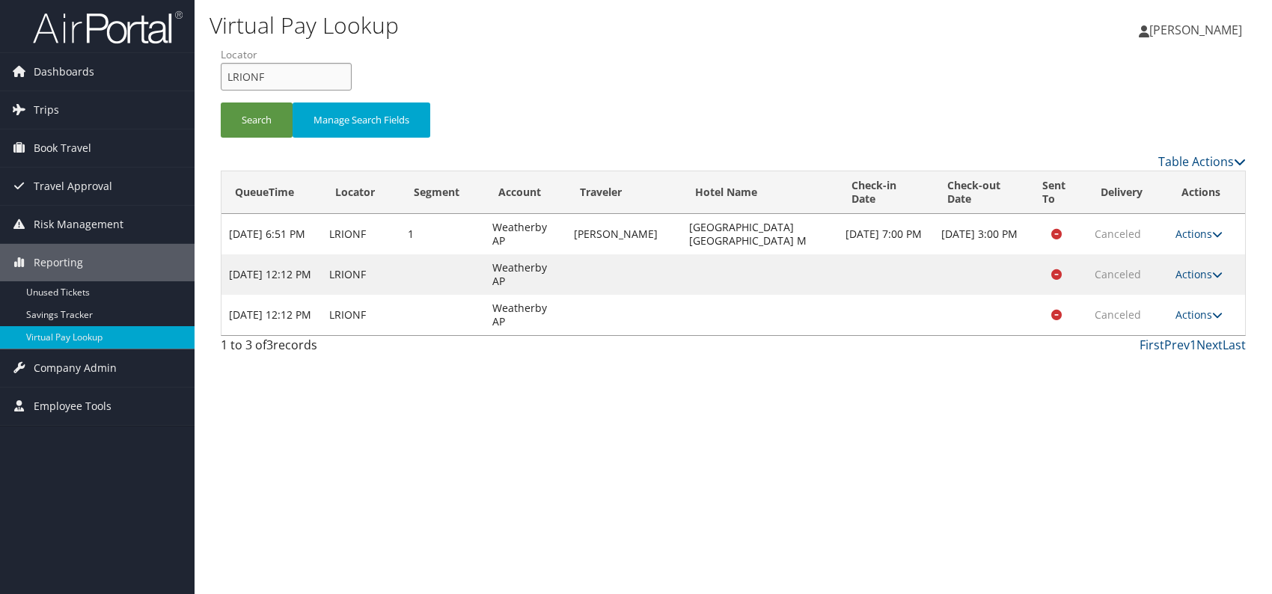
drag, startPoint x: 239, startPoint y: 71, endPoint x: 210, endPoint y: 70, distance: 28.4
click at [221, 70] on form "QueueTime Locator LRIONF Segment Account Traveler Hotel Name Check-in Date Chec…" at bounding box center [733, 99] width 1025 height 105
paste input "FYBRQ"
click at [253, 73] on input "FYBRQF" at bounding box center [286, 77] width 131 height 28
click at [264, 125] on button "Search" at bounding box center [257, 119] width 72 height 35
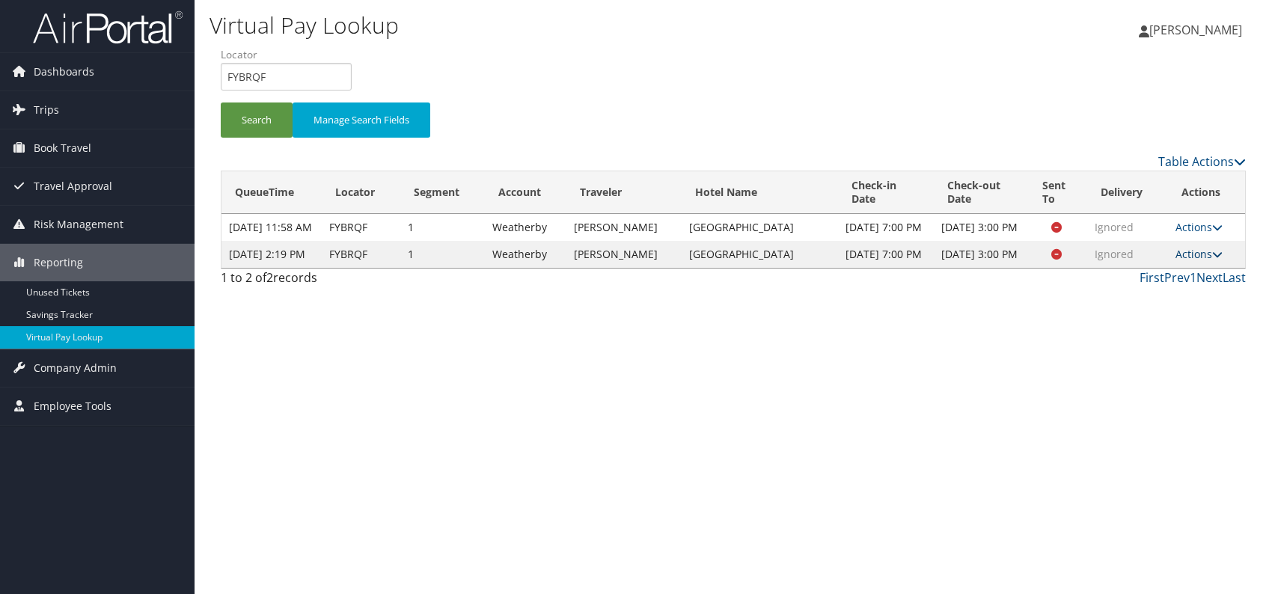
click at [1201, 261] on link "Actions" at bounding box center [1198, 254] width 47 height 14
click at [1153, 322] on link "Logs" at bounding box center [1171, 320] width 94 height 25
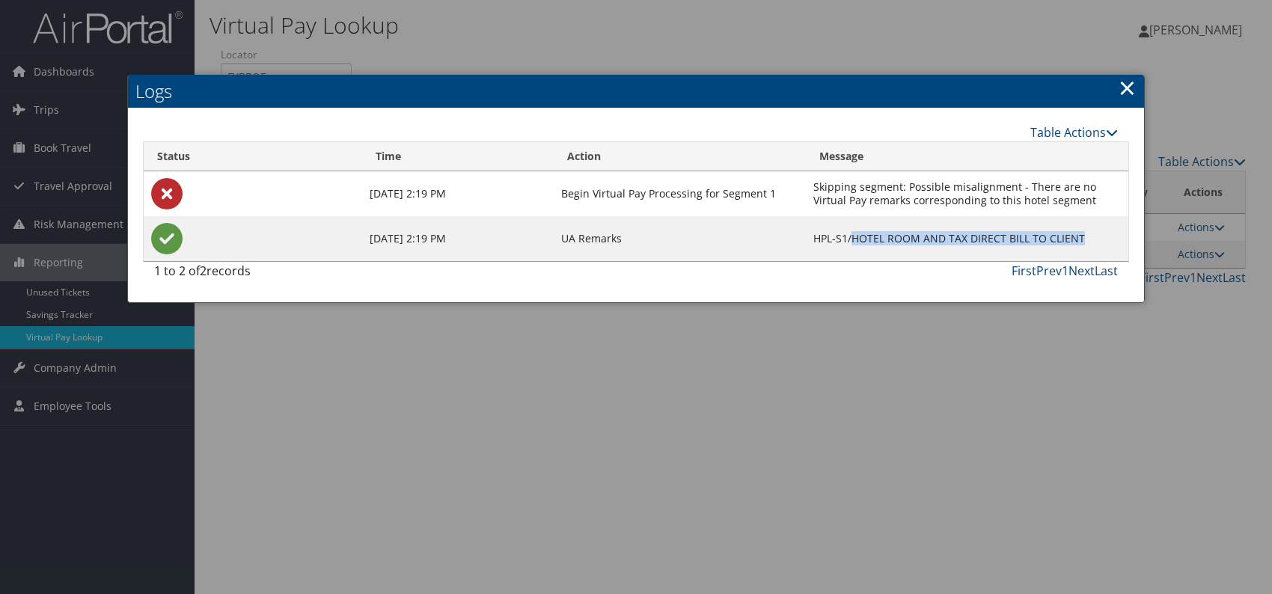
drag, startPoint x: 859, startPoint y: 239, endPoint x: 1099, endPoint y: 238, distance: 239.4
click at [1099, 238] on td "HPL-S1/HOTEL ROOM AND TAX DIRECT BILL TO CLIENT" at bounding box center [967, 238] width 322 height 45
copy td "HOTEL ROOM AND TAX DIRECT BILL TO CLIENT"
click at [1129, 82] on link "×" at bounding box center [1126, 88] width 17 height 30
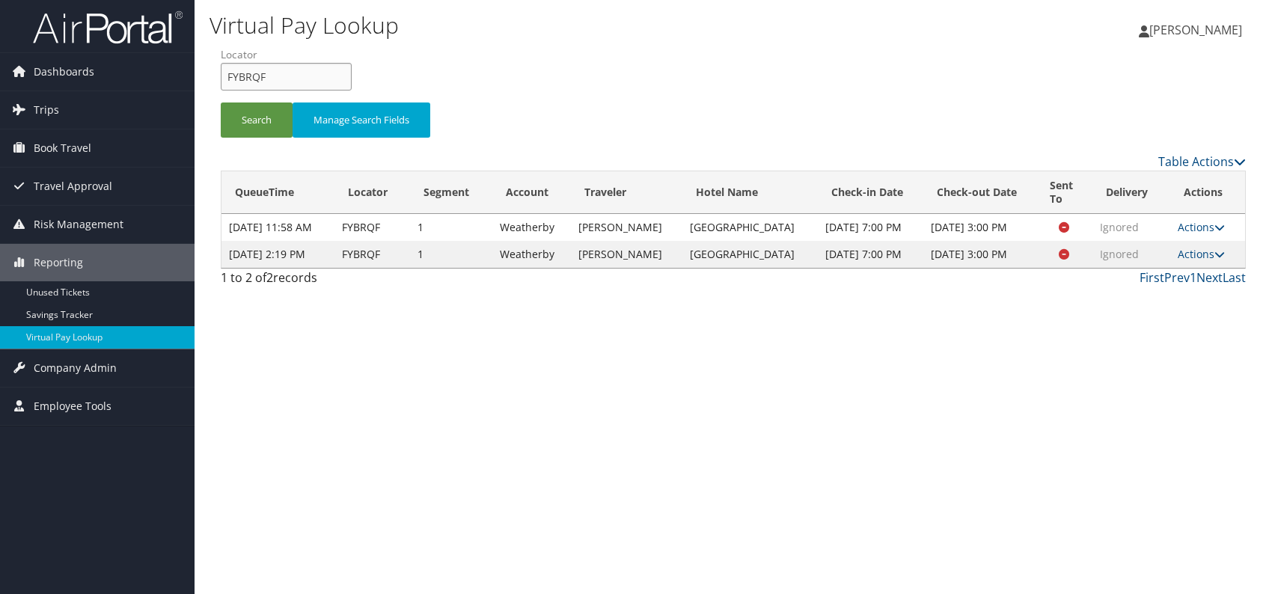
drag, startPoint x: 261, startPoint y: 77, endPoint x: 224, endPoint y: 76, distance: 36.7
click at [224, 76] on input "FYBRQF" at bounding box center [286, 77] width 131 height 28
paste input "GYRMOC"
type input "GYRMOC"
click at [260, 127] on button "Search" at bounding box center [257, 119] width 72 height 35
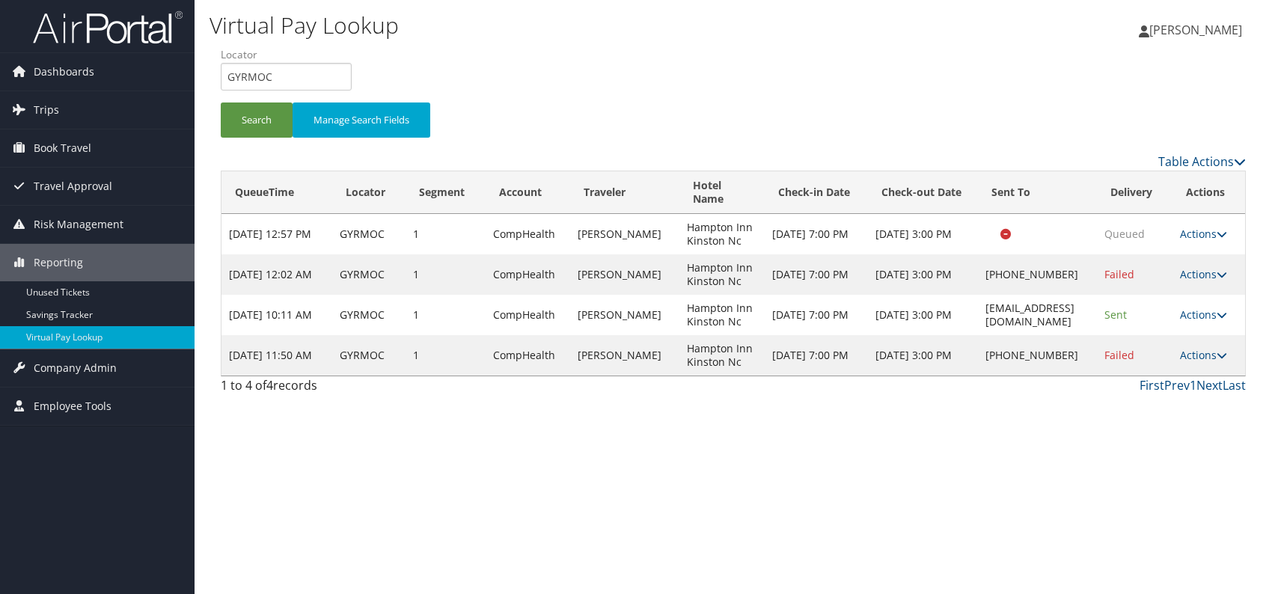
click at [1025, 415] on div "Virtual Pay Lookup Romina Kwock Romina Kwock My Settings Travel Agency Contacts…" at bounding box center [732, 297] width 1077 height 594
click at [1207, 349] on link "Actions" at bounding box center [1203, 355] width 47 height 14
click at [1127, 405] on link "Logs" at bounding box center [1163, 401] width 128 height 25
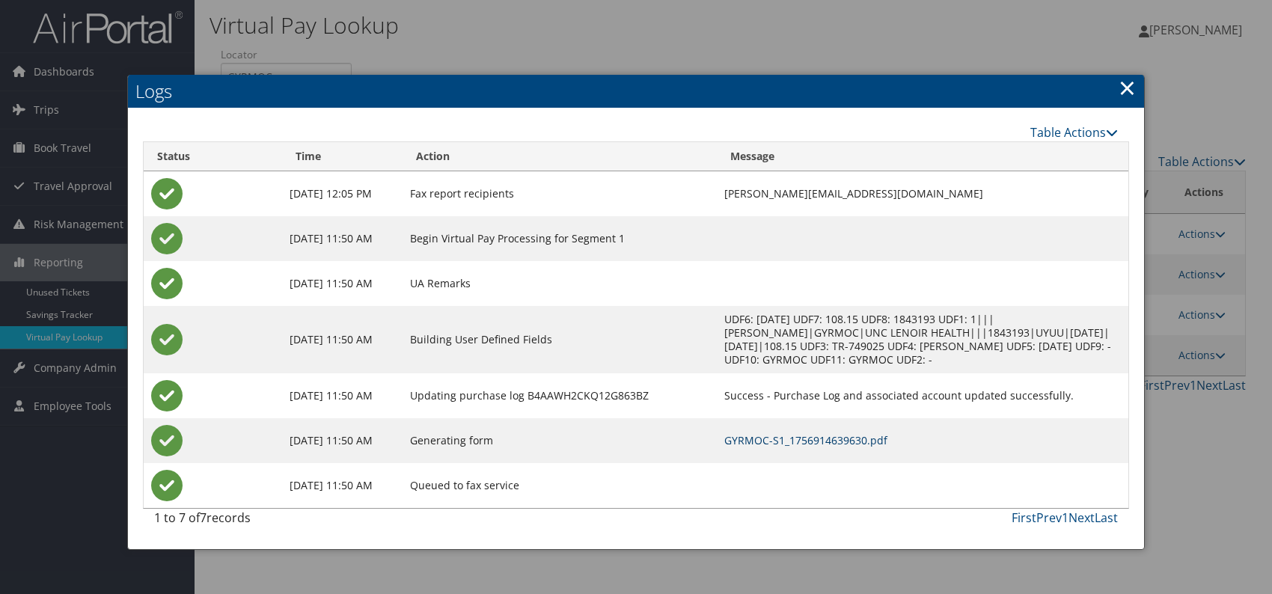
click at [804, 441] on link "GYRMOC-S1_1756914639630.pdf" at bounding box center [805, 440] width 163 height 14
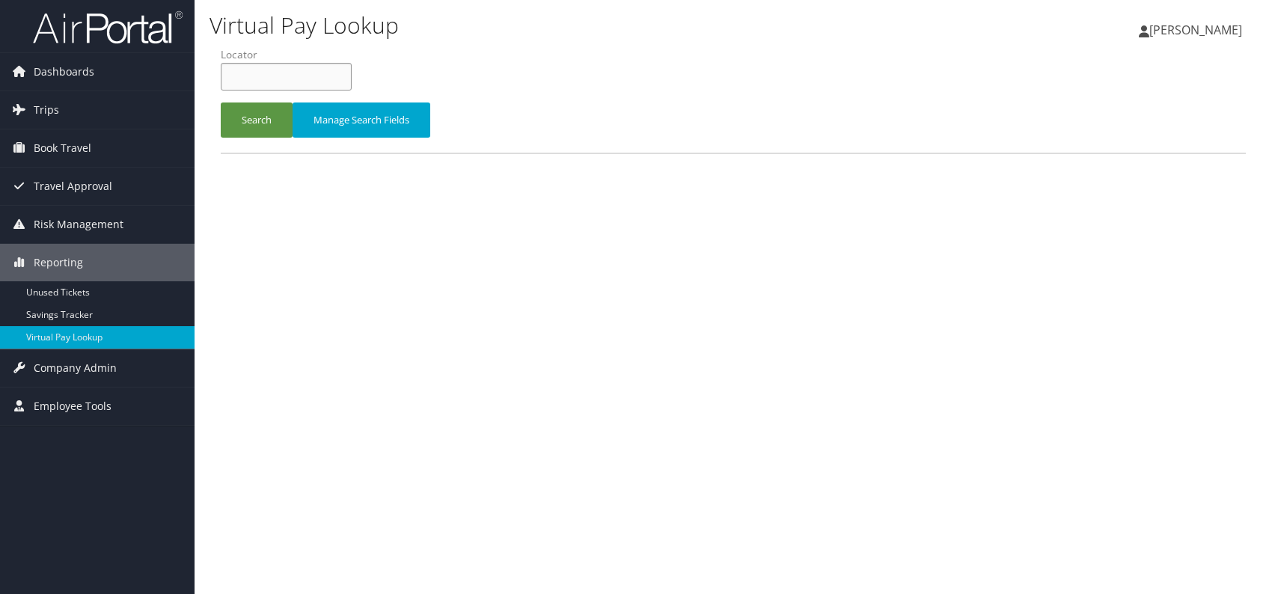
paste input "WGMMJU"
type input "WGMMJU"
click at [79, 103] on link "Trips" at bounding box center [97, 109] width 194 height 37
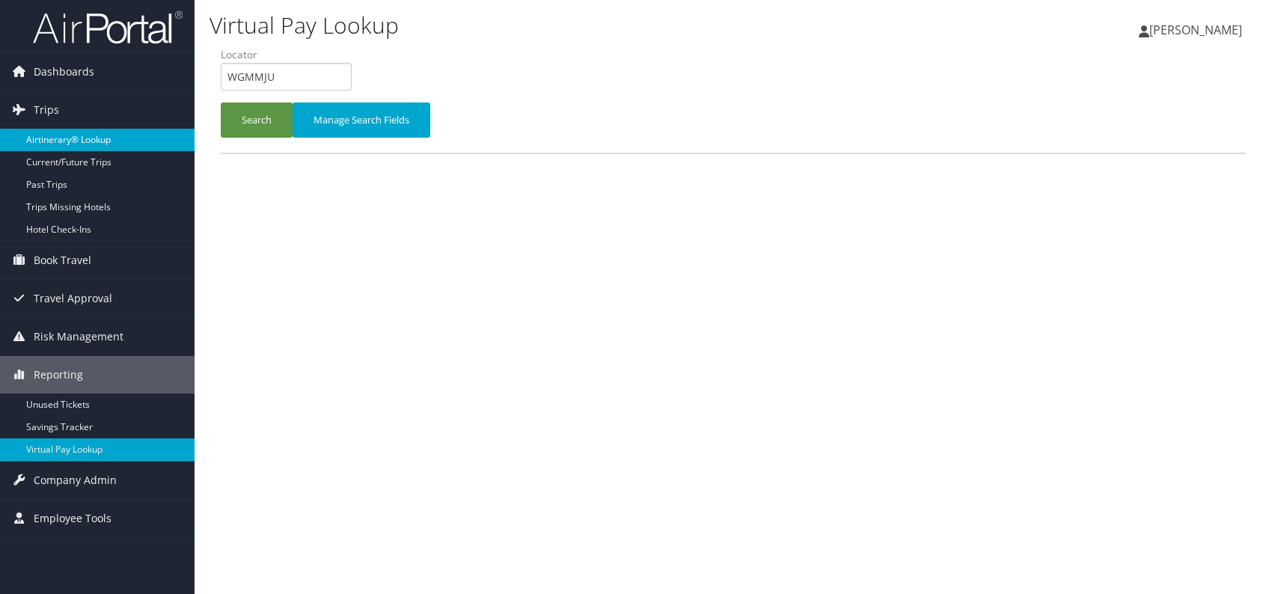
click at [88, 135] on link "Airtinerary® Lookup" at bounding box center [97, 140] width 194 height 22
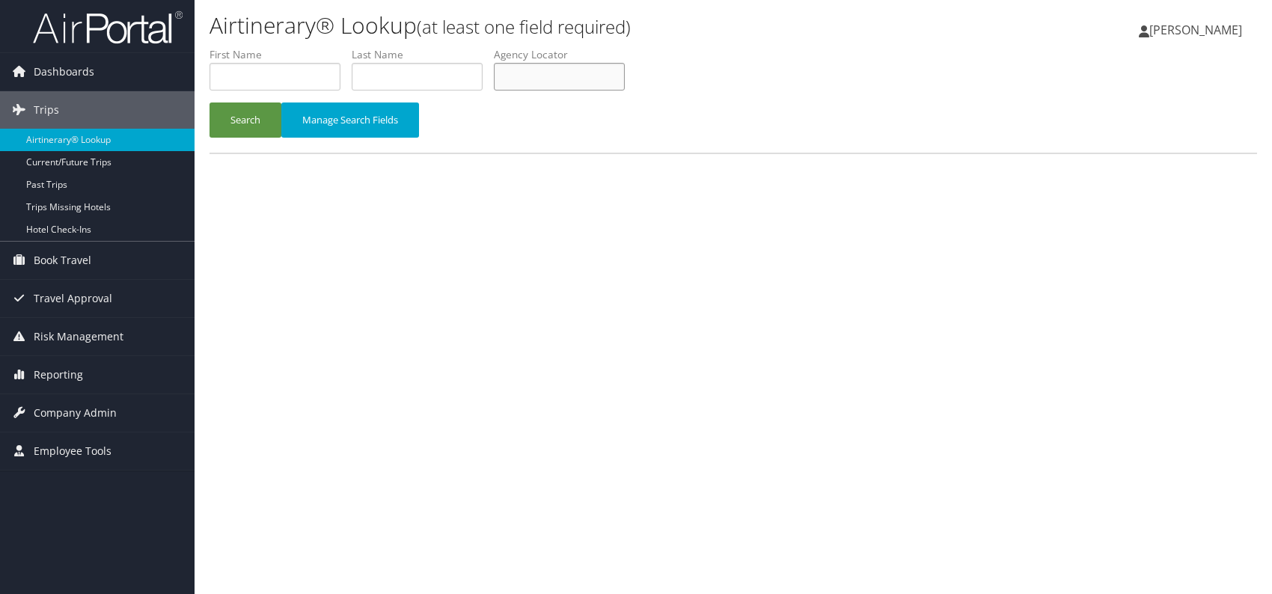
paste input "WGMMJU"
type input "WGMMJU"
click at [236, 117] on button "Search" at bounding box center [245, 119] width 72 height 35
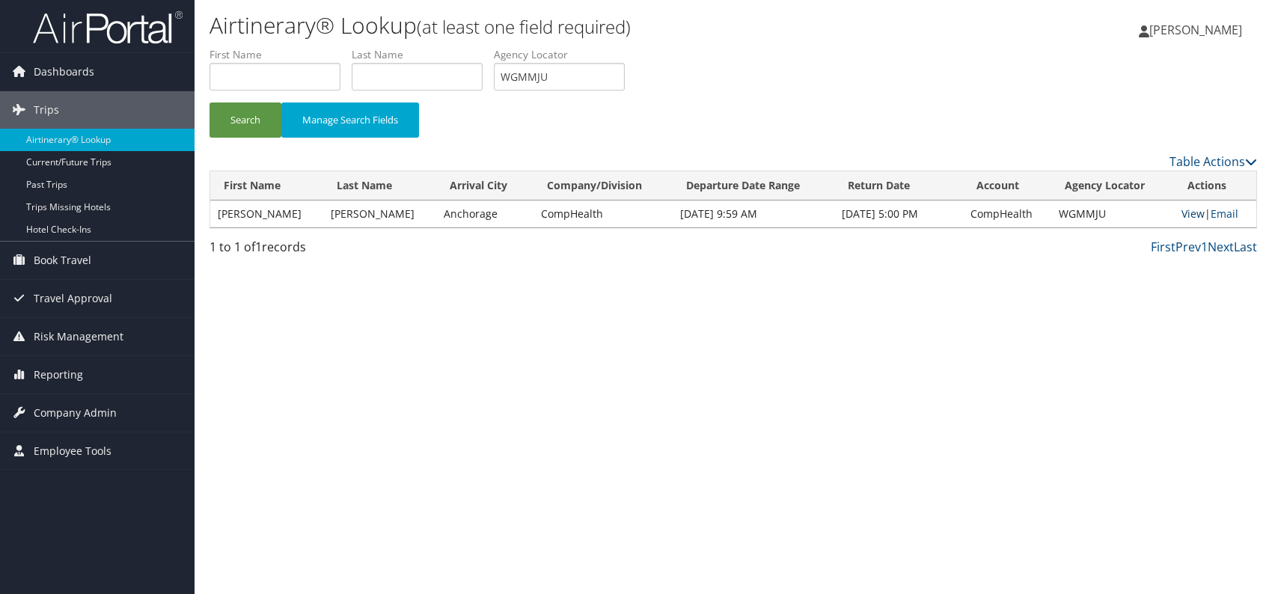
click at [1181, 214] on link "View" at bounding box center [1192, 213] width 23 height 14
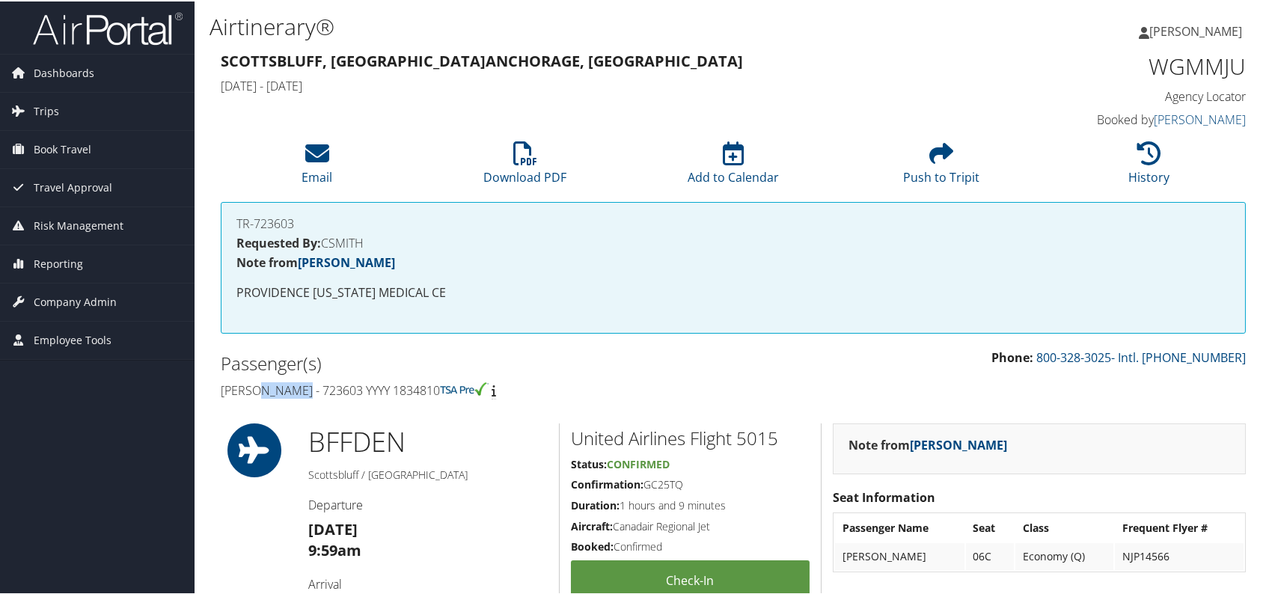
drag, startPoint x: 260, startPoint y: 387, endPoint x: 307, endPoint y: 387, distance: 47.9
click at [307, 387] on h4 "[PERSON_NAME] - 723603 YYYY 1834810" at bounding box center [471, 389] width 501 height 16
copy h4 "[PERSON_NAME]"
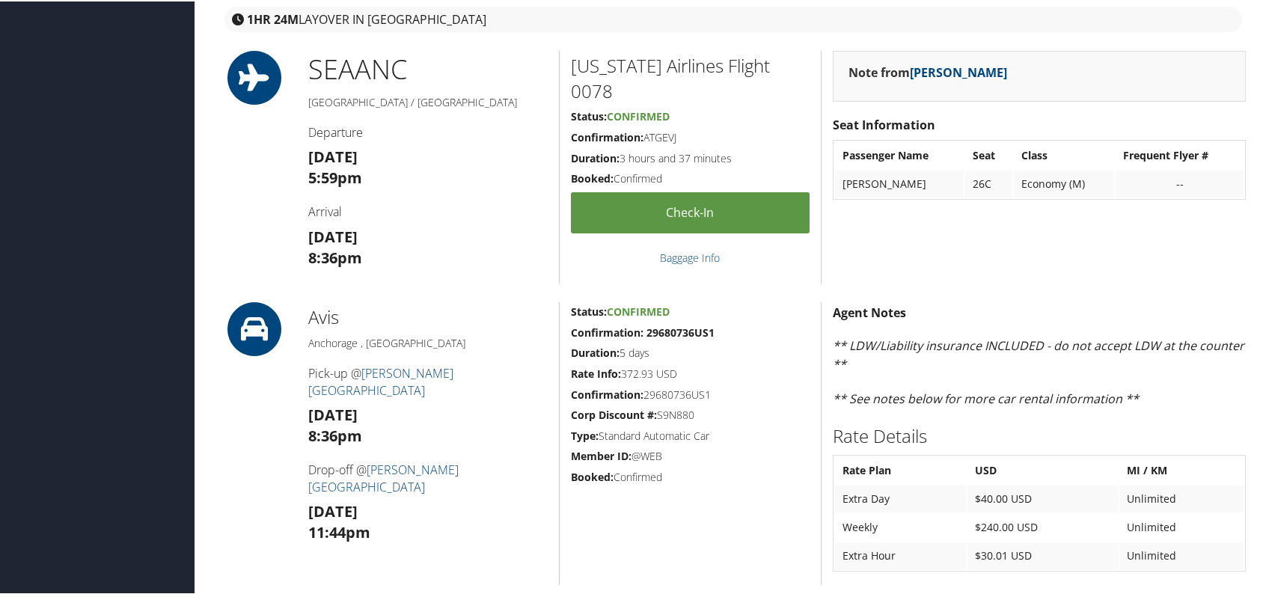
scroll to position [1122, 0]
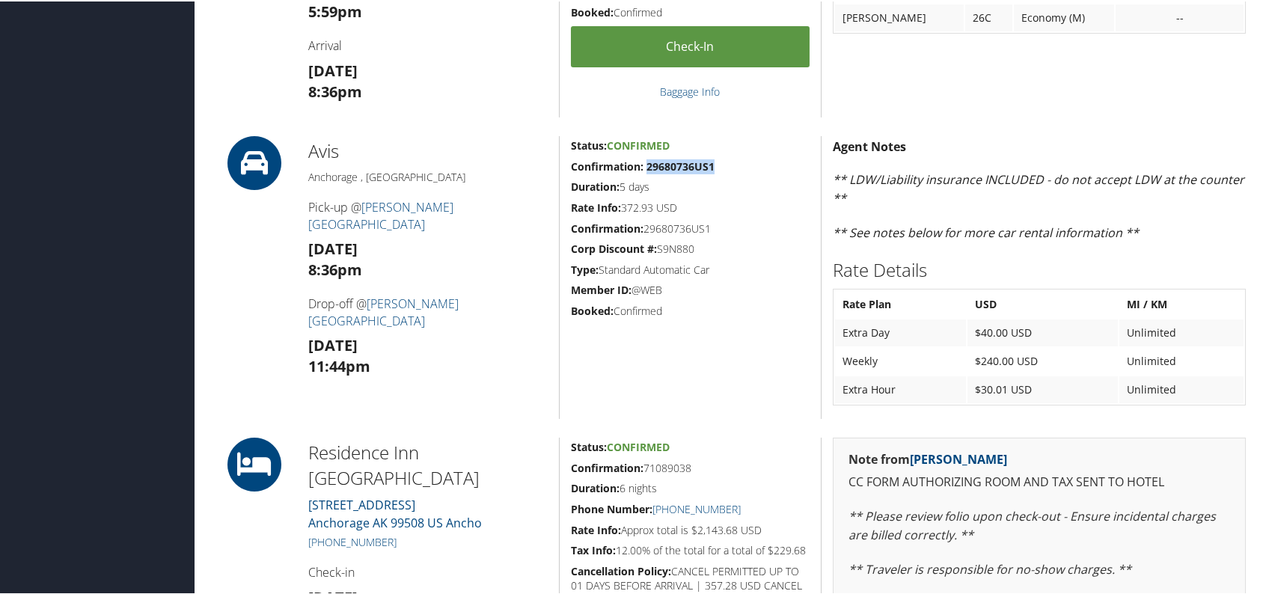
drag, startPoint x: 717, startPoint y: 162, endPoint x: 646, endPoint y: 167, distance: 71.2
click at [646, 167] on h5 "Confirmation: 29680736US1" at bounding box center [690, 165] width 239 height 15
copy strong "29680736US1"
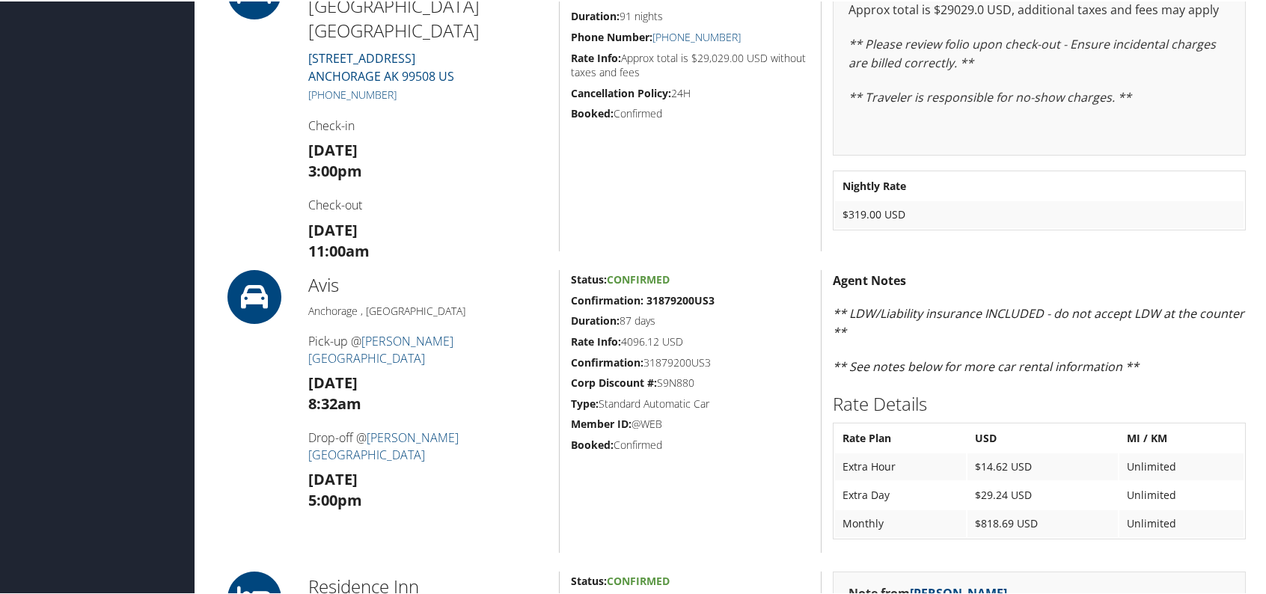
scroll to position [1945, 0]
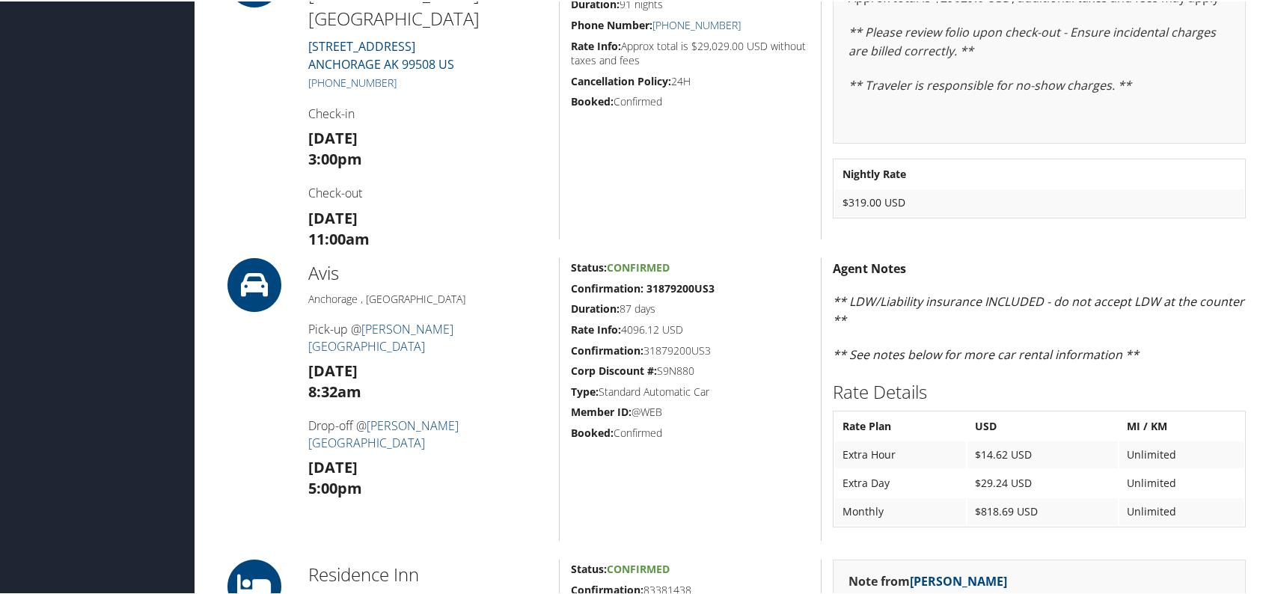
click at [721, 314] on div "Status: Confirmed Confirmation: 31879200US3 Duration: 87 days Rate Info: 4096.1…" at bounding box center [690, 398] width 262 height 283
drag, startPoint x: 719, startPoint y: 284, endPoint x: 643, endPoint y: 288, distance: 75.6
click at [643, 288] on h5 "Confirmation: 31879200US3" at bounding box center [690, 287] width 239 height 15
copy strong "31879200US3"
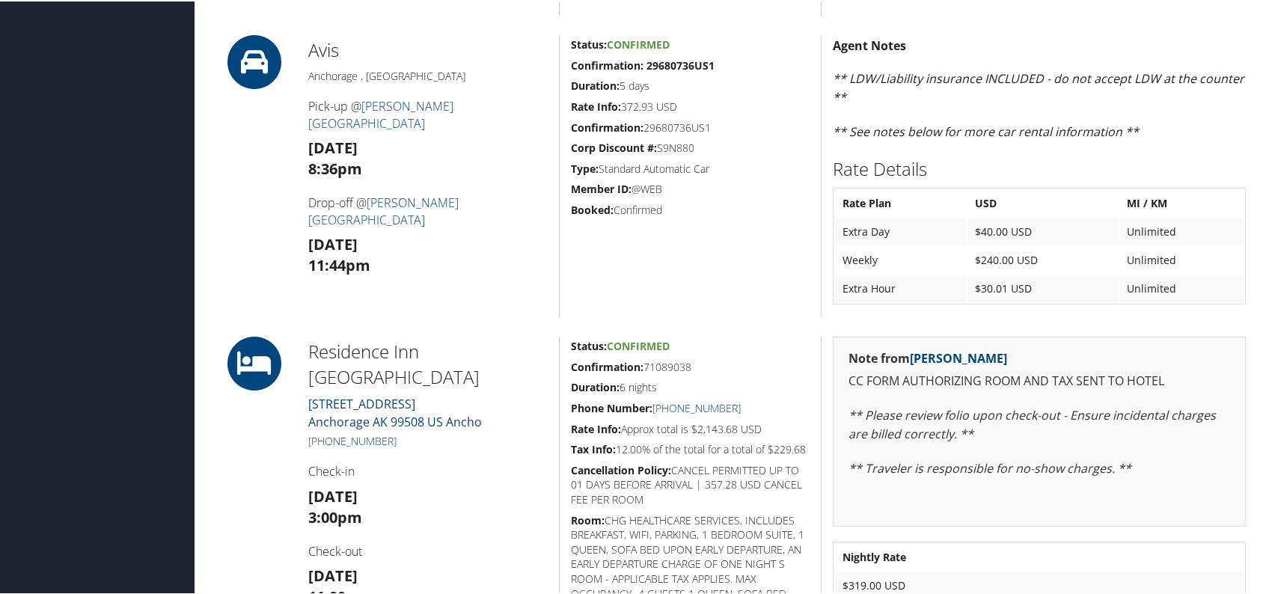
scroll to position [1197, 0]
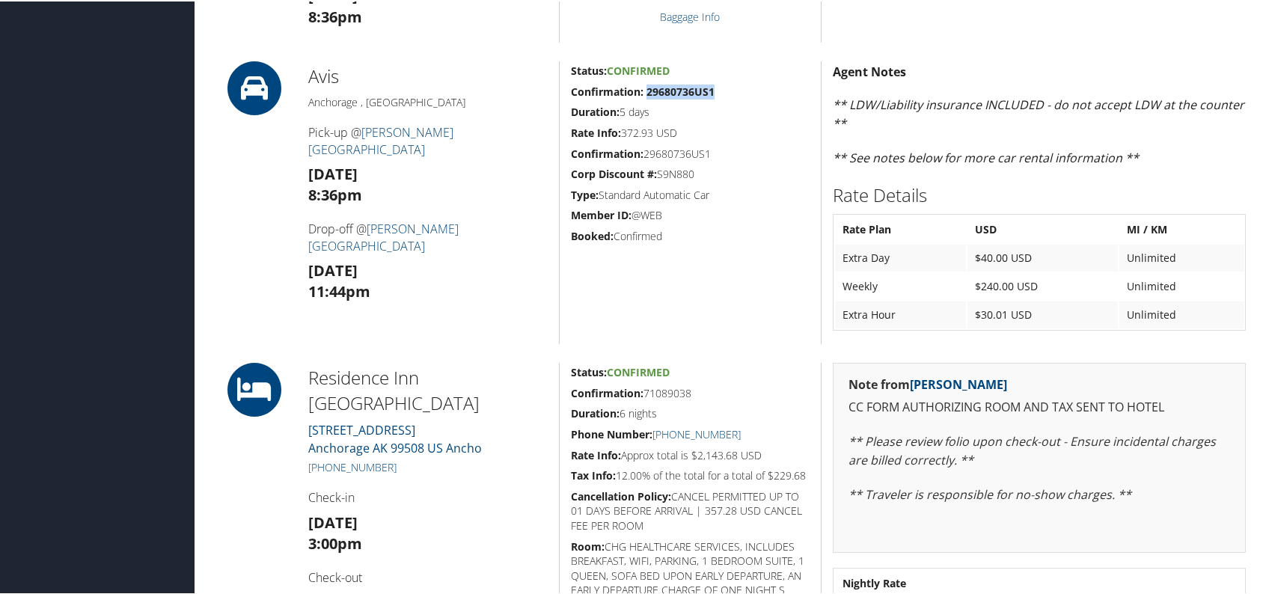
drag, startPoint x: 713, startPoint y: 88, endPoint x: 645, endPoint y: 85, distance: 68.1
click at [645, 85] on h5 "Confirmation: 29680736US1" at bounding box center [690, 90] width 239 height 15
copy strong "29680736US1"
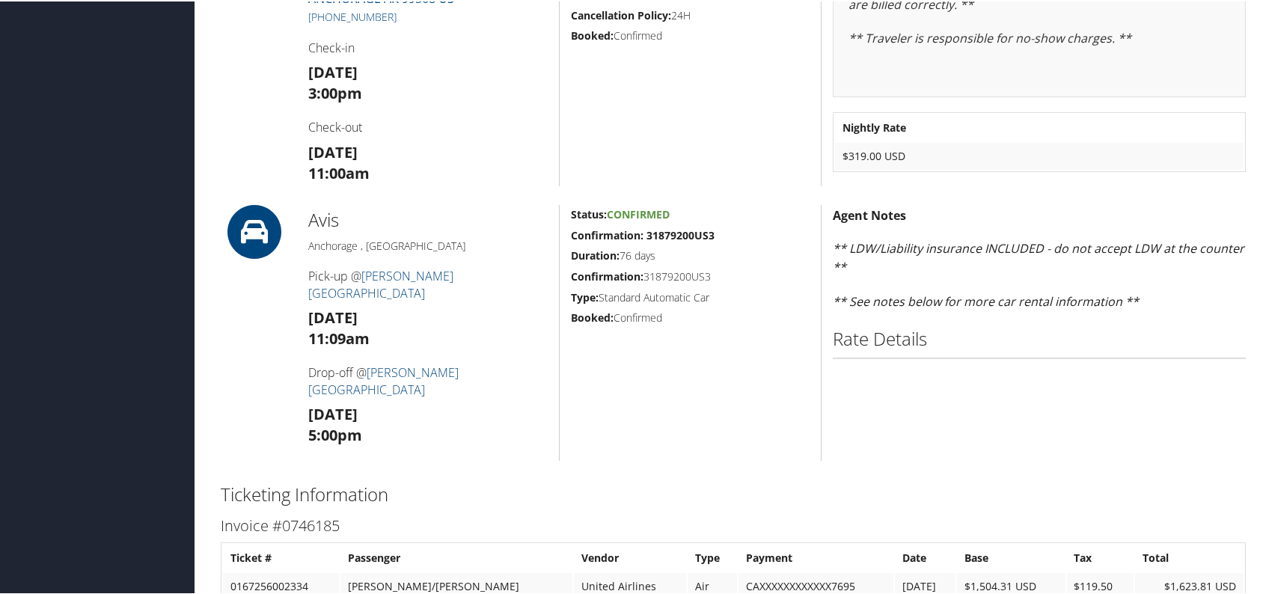
scroll to position [2618, 0]
click at [723, 235] on h5 "Confirmation: 31879200US3" at bounding box center [690, 232] width 239 height 15
drag, startPoint x: 710, startPoint y: 231, endPoint x: 644, endPoint y: 231, distance: 65.8
click at [644, 231] on h5 "Confirmation: 31879200US3" at bounding box center [690, 232] width 239 height 15
copy strong "31879200US3"
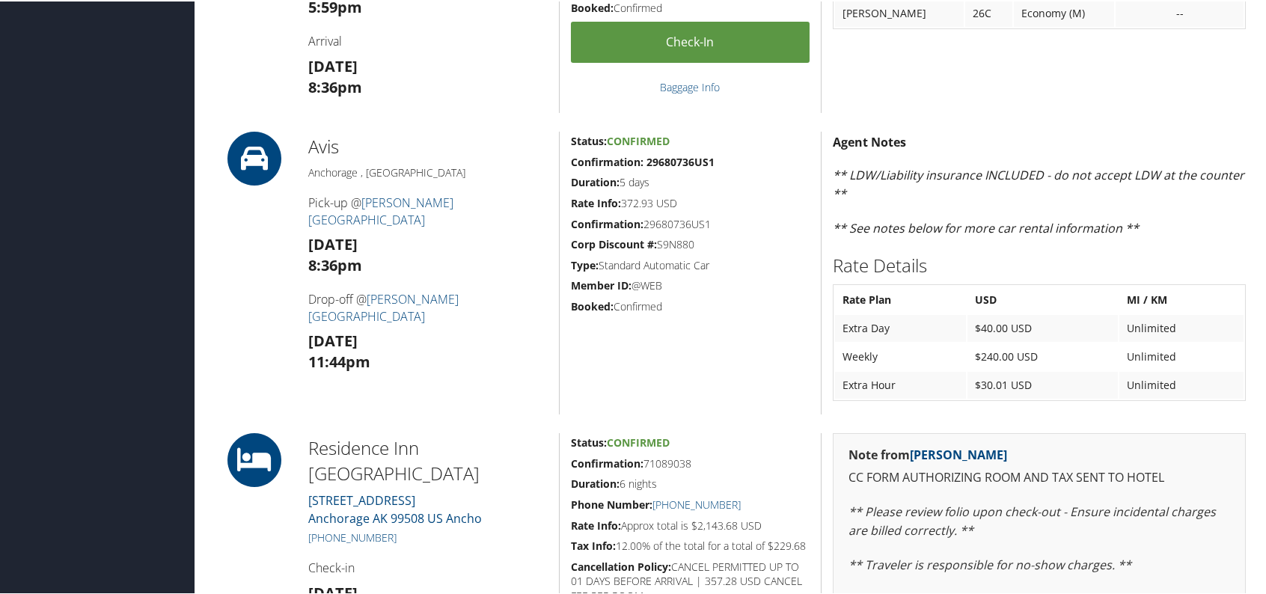
scroll to position [1122, 0]
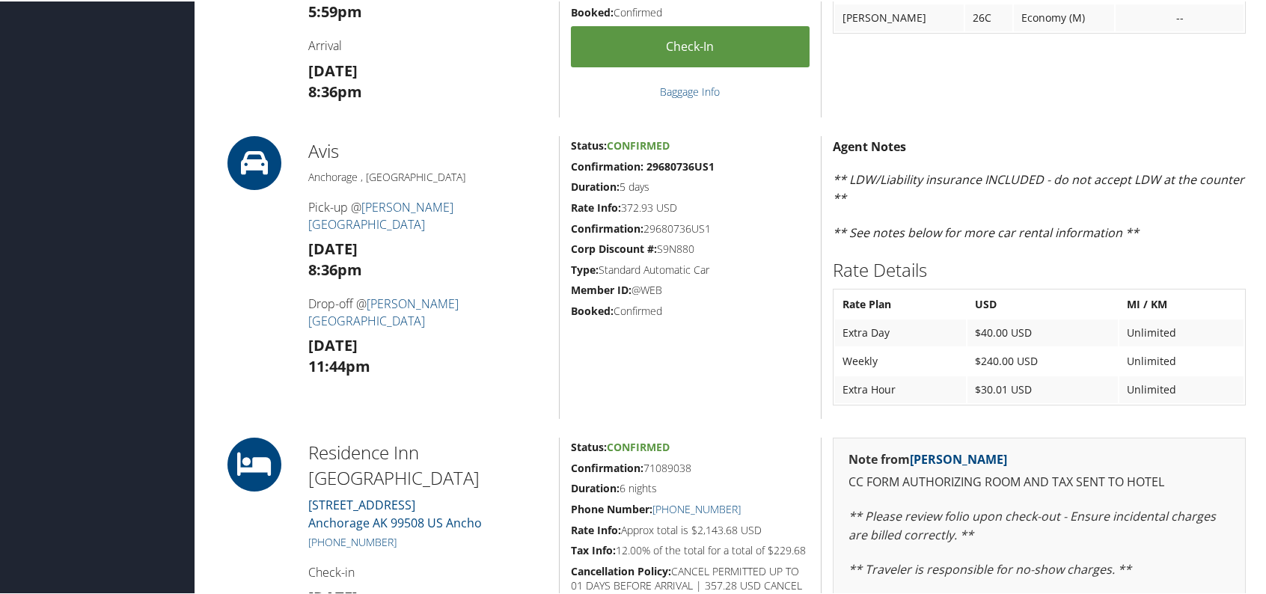
click at [736, 158] on h5 "Confirmation: 29680736US1" at bounding box center [690, 165] width 239 height 15
